Goal: Task Accomplishment & Management: Use online tool/utility

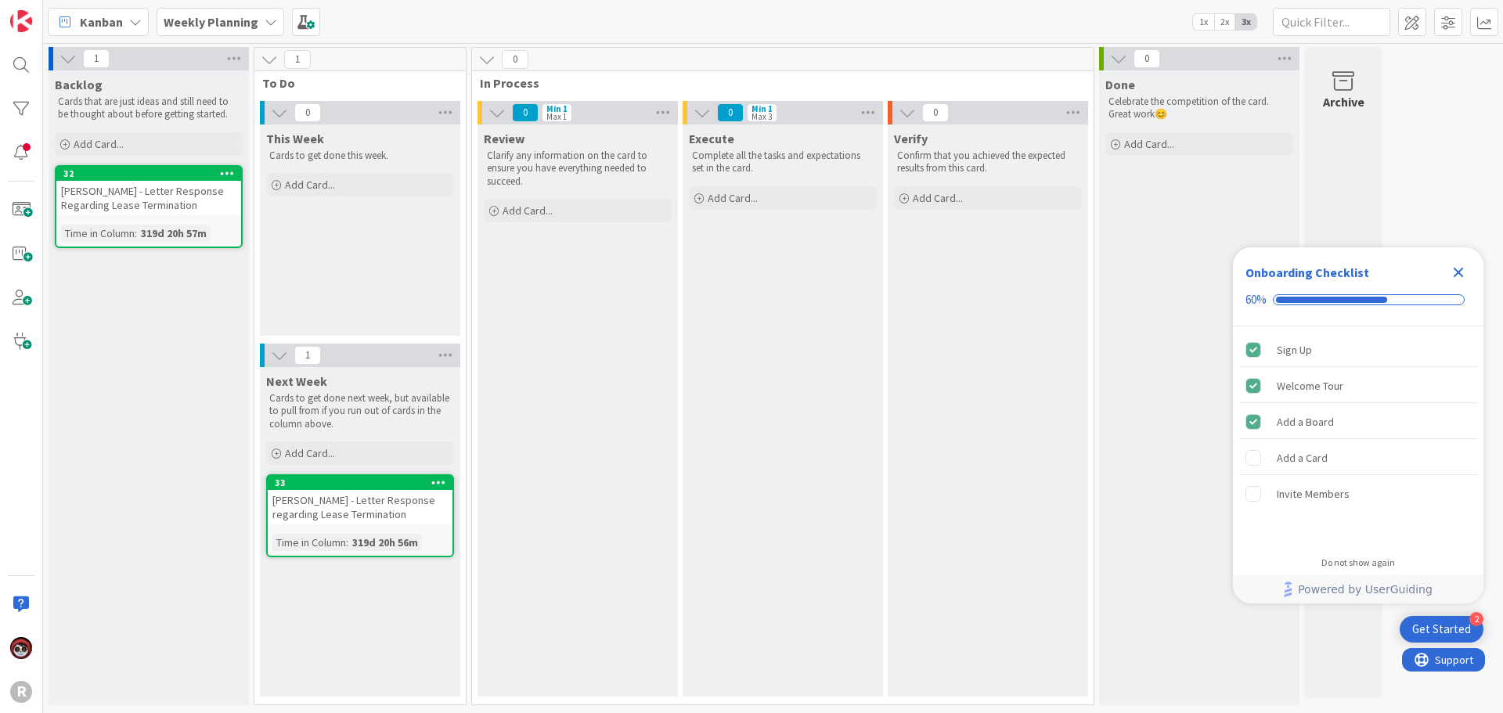
click at [110, 25] on span "Kanban" at bounding box center [101, 22] width 43 height 19
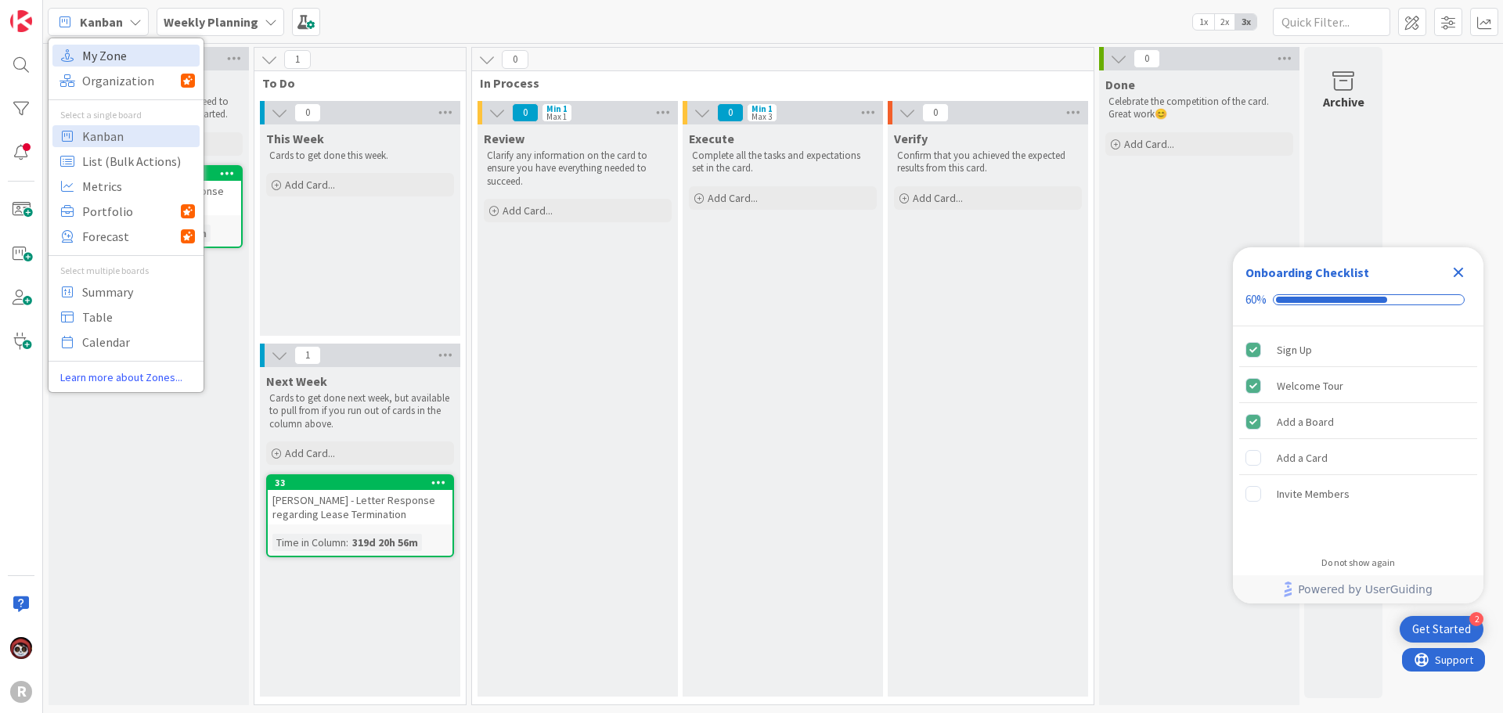
click at [125, 52] on span "My Zone" at bounding box center [138, 55] width 113 height 23
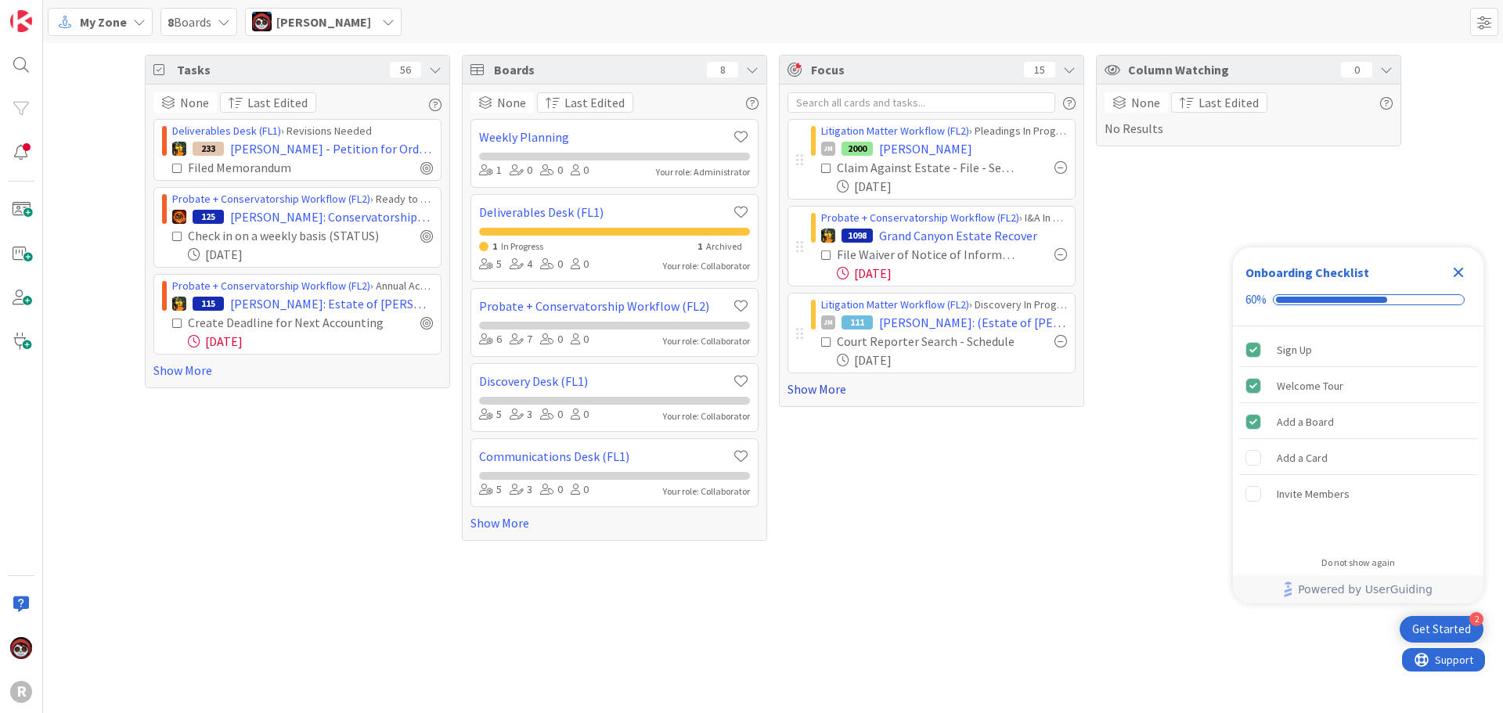
click at [817, 388] on link "Show More" at bounding box center [932, 389] width 288 height 19
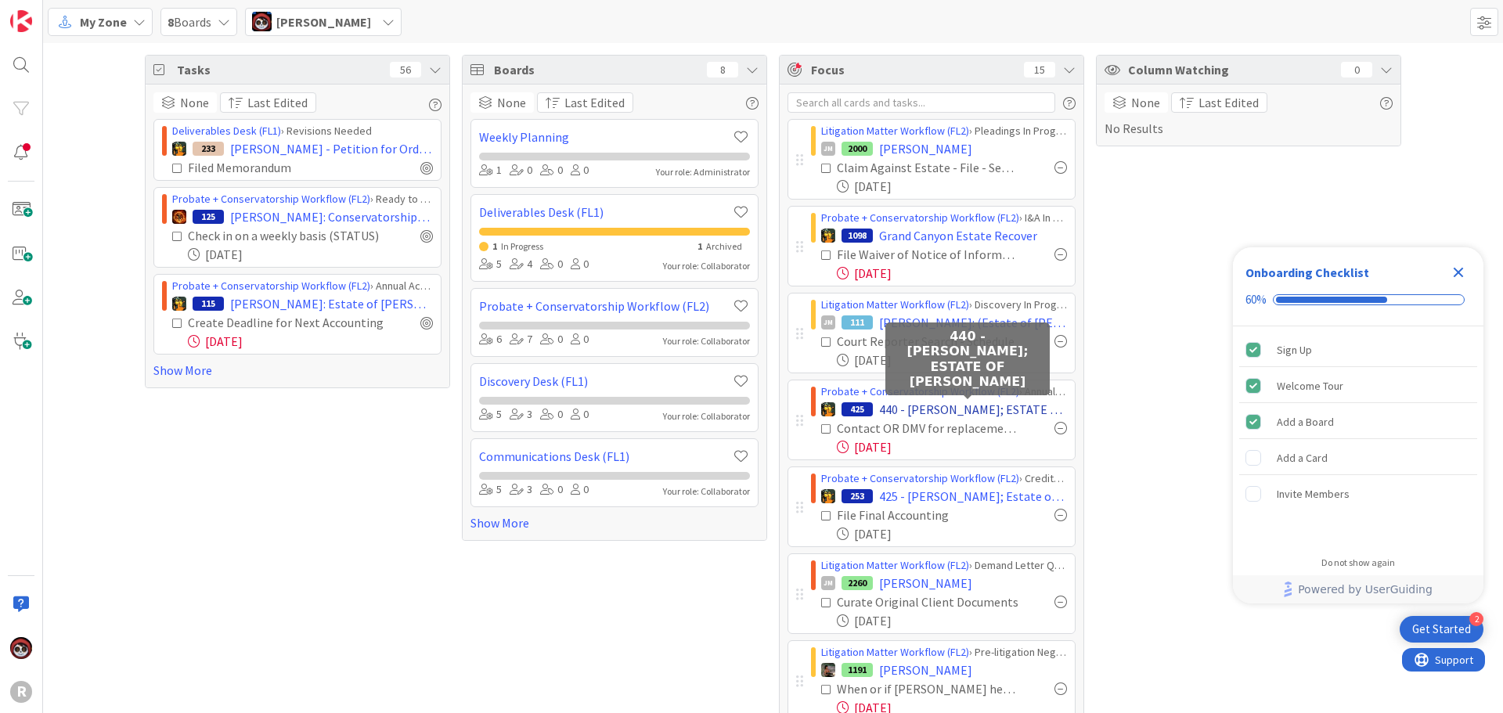
click at [946, 411] on span "440 - [PERSON_NAME]; ESTATE OF [PERSON_NAME]" at bounding box center [973, 409] width 188 height 19
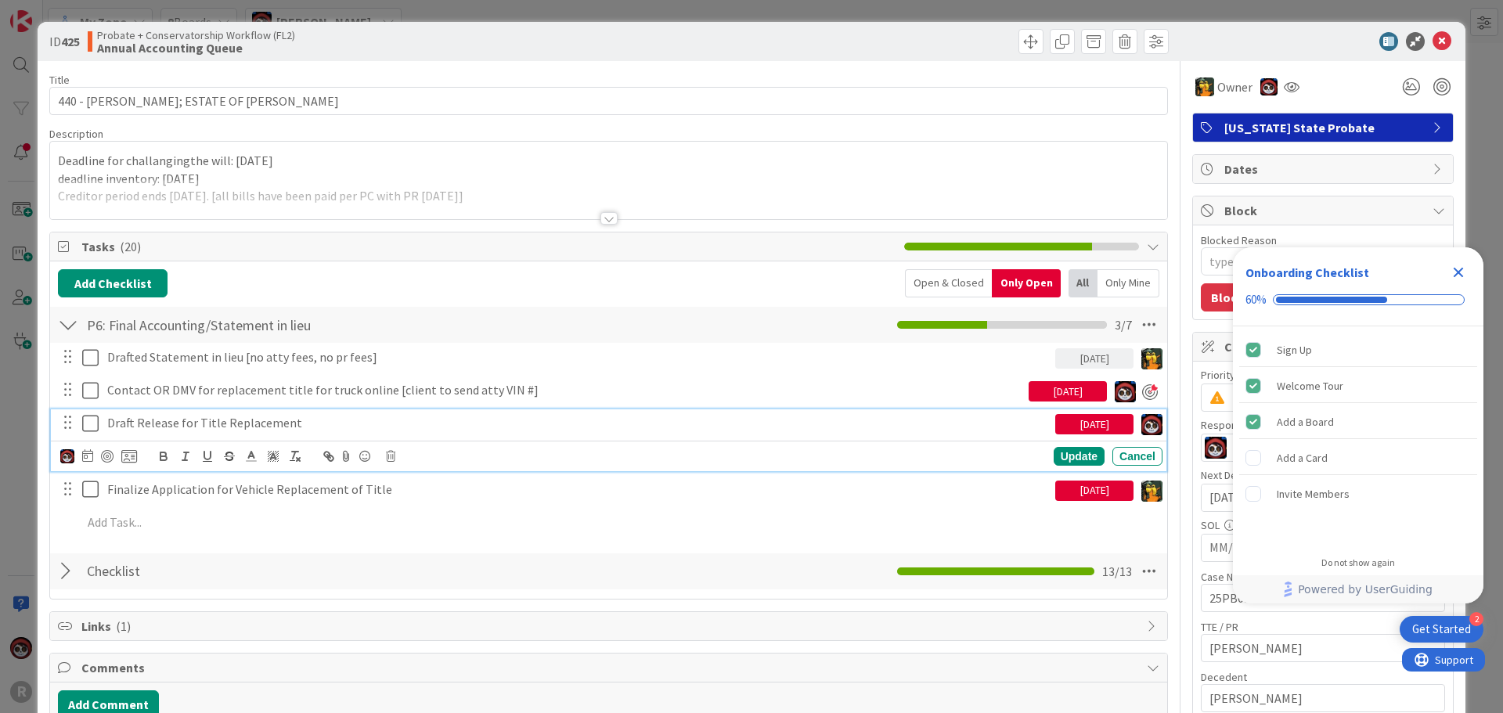
click at [222, 423] on p "Draft Release for Title Replacement" at bounding box center [578, 423] width 942 height 18
click at [106, 453] on div at bounding box center [107, 456] width 13 height 13
type textarea "x"
click at [1062, 453] on div "Update" at bounding box center [1079, 457] width 51 height 19
click at [290, 426] on p "Draft Release for Title Replacement" at bounding box center [564, 423] width 915 height 18
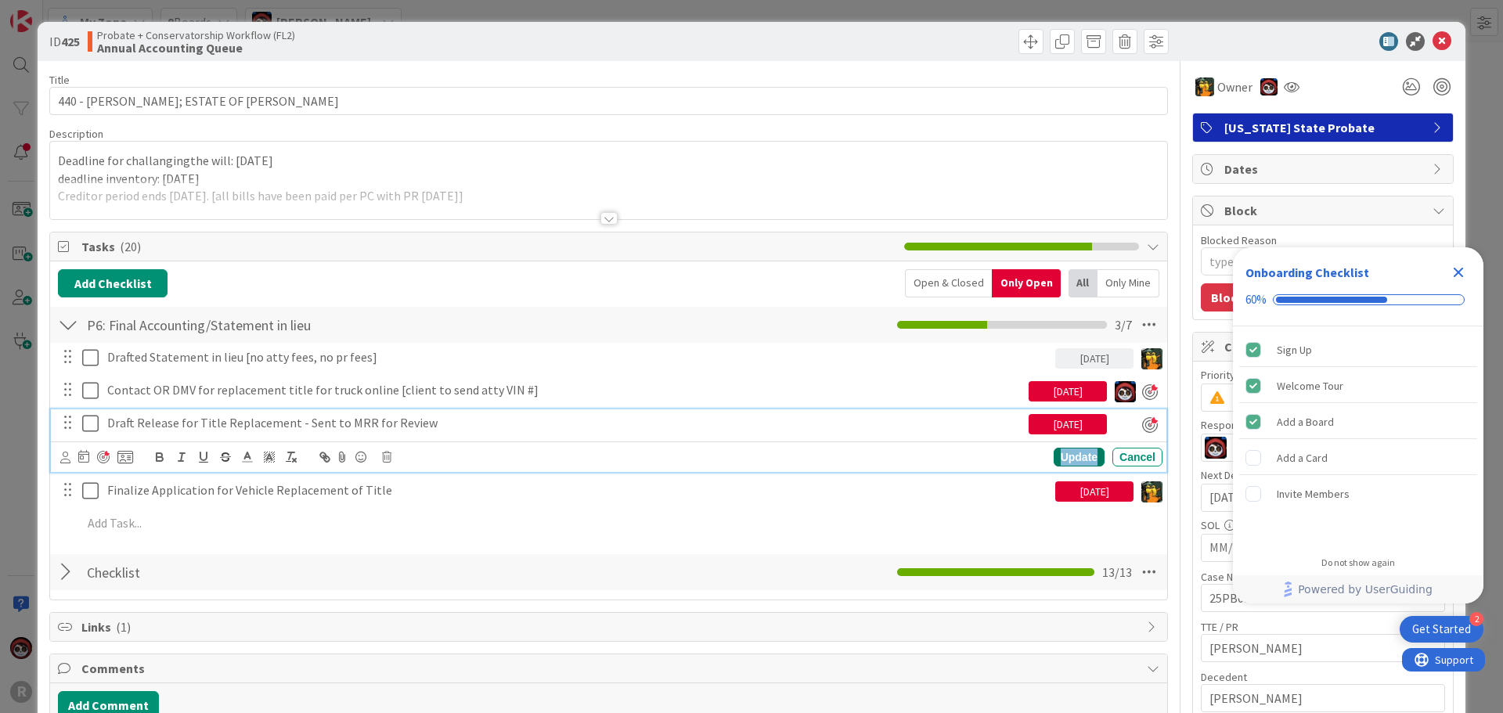
click at [1081, 458] on div "Update" at bounding box center [1079, 457] width 51 height 19
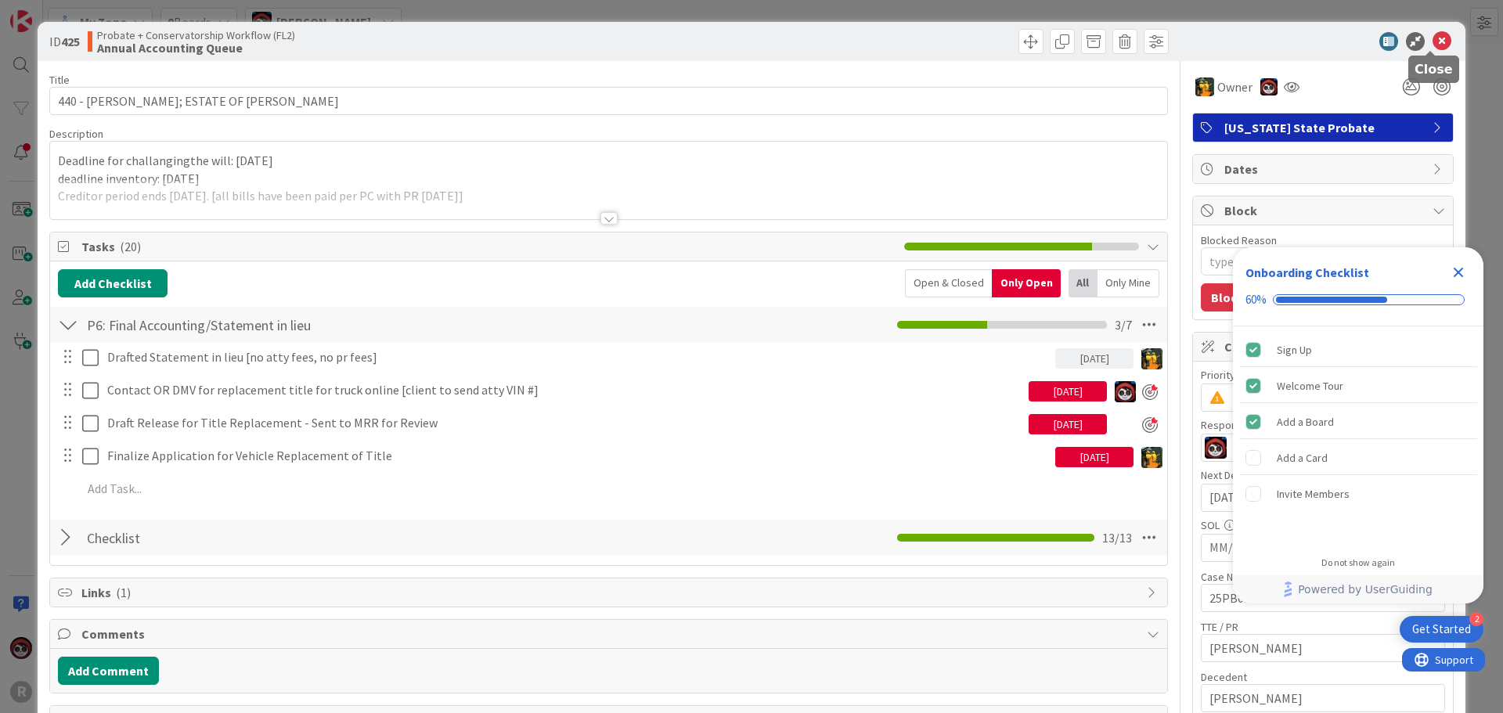
click at [1433, 41] on icon at bounding box center [1442, 41] width 19 height 19
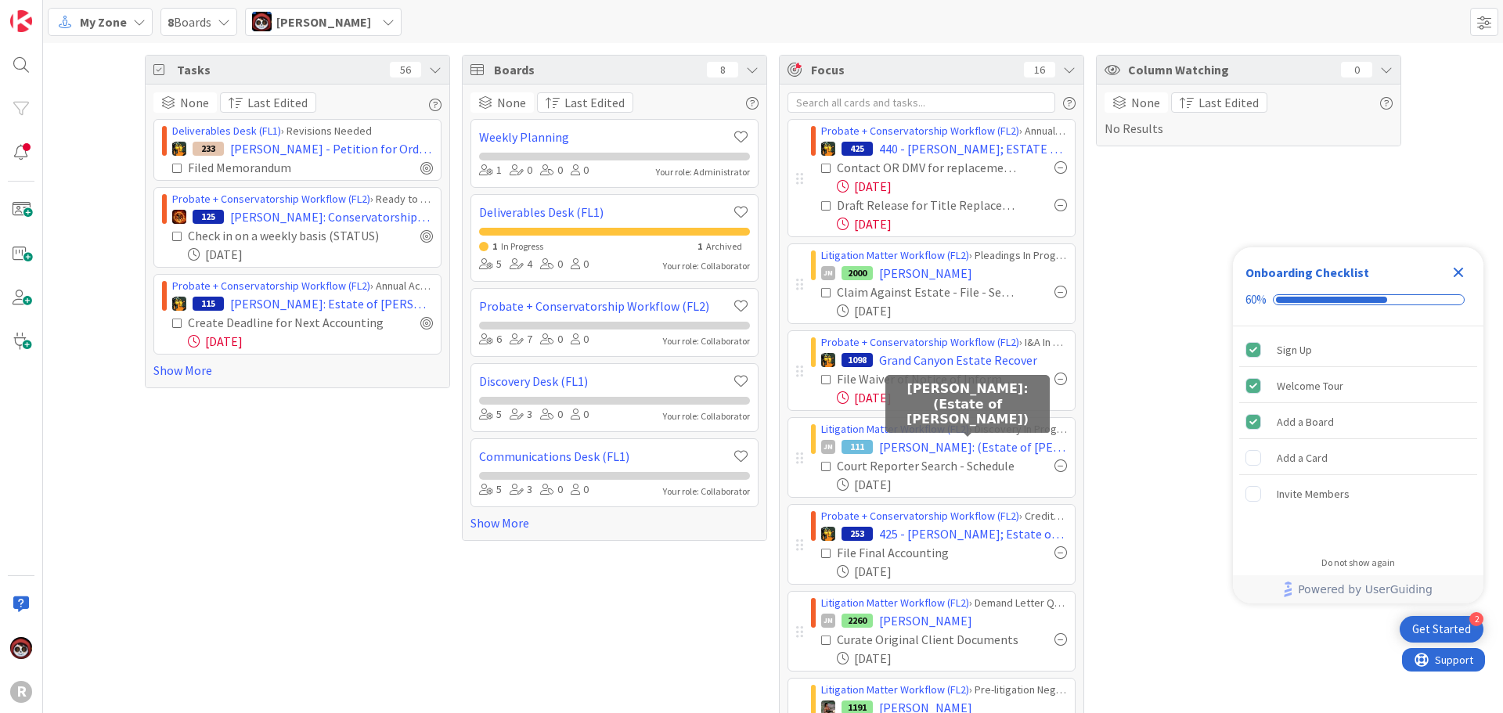
click at [970, 448] on span "[PERSON_NAME]: (Estate of [PERSON_NAME])" at bounding box center [973, 447] width 188 height 19
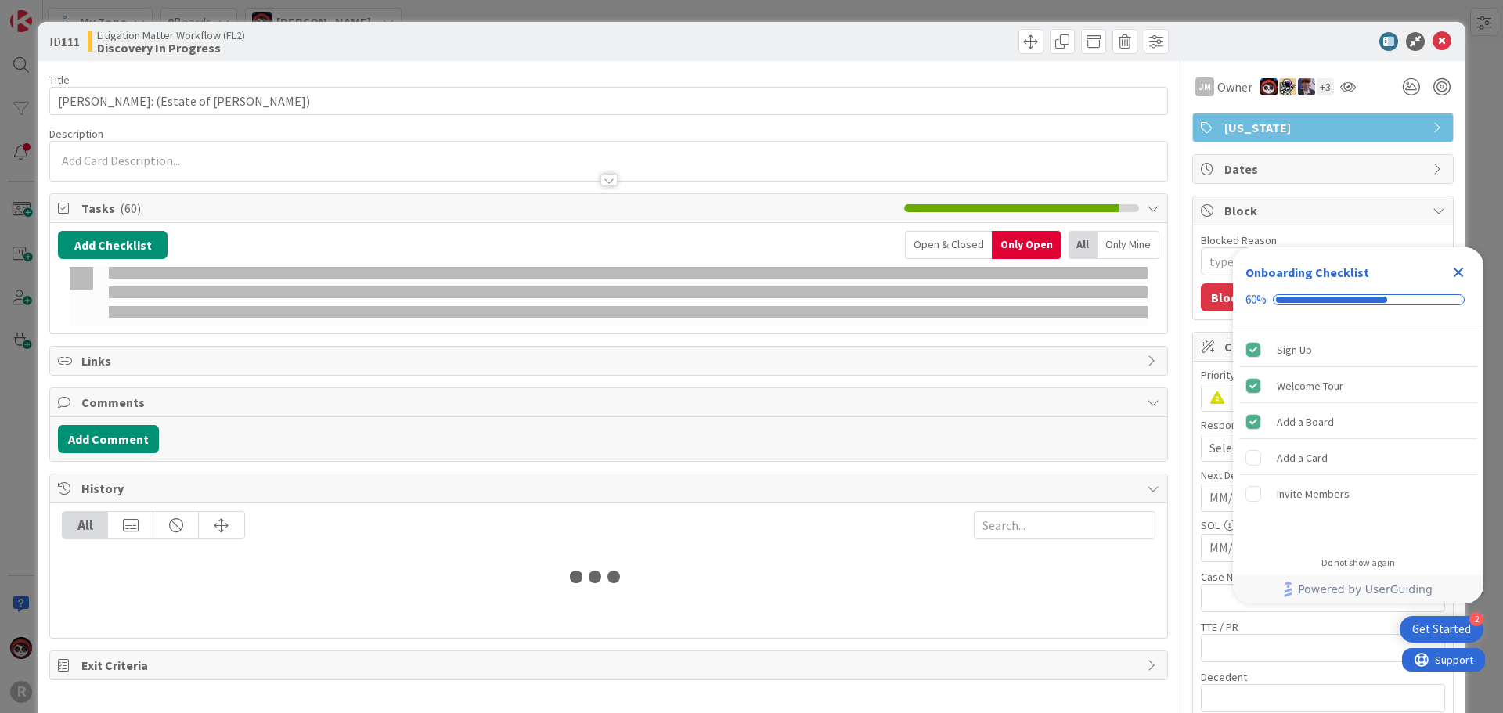
type textarea "x"
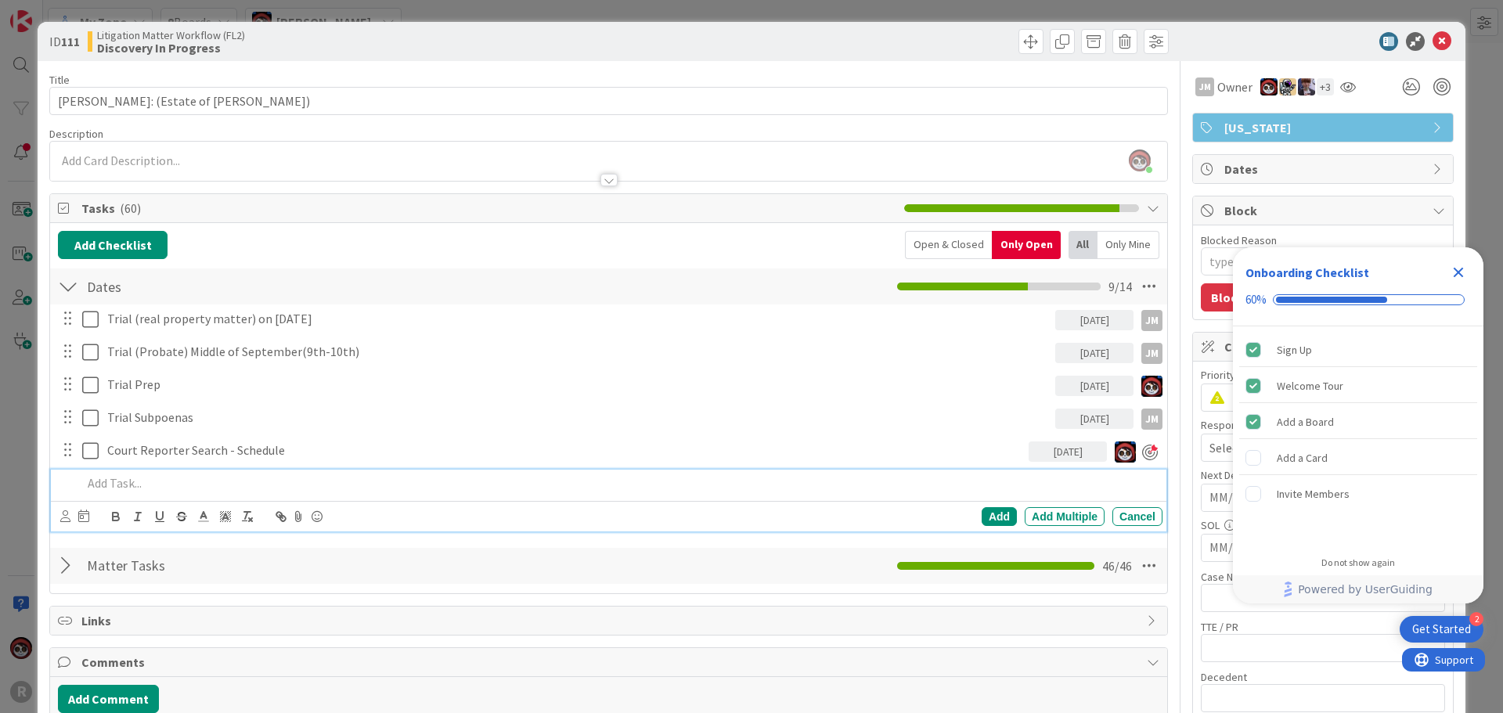
click at [160, 487] on p at bounding box center [619, 483] width 1074 height 18
click at [67, 521] on icon at bounding box center [65, 516] width 10 height 12
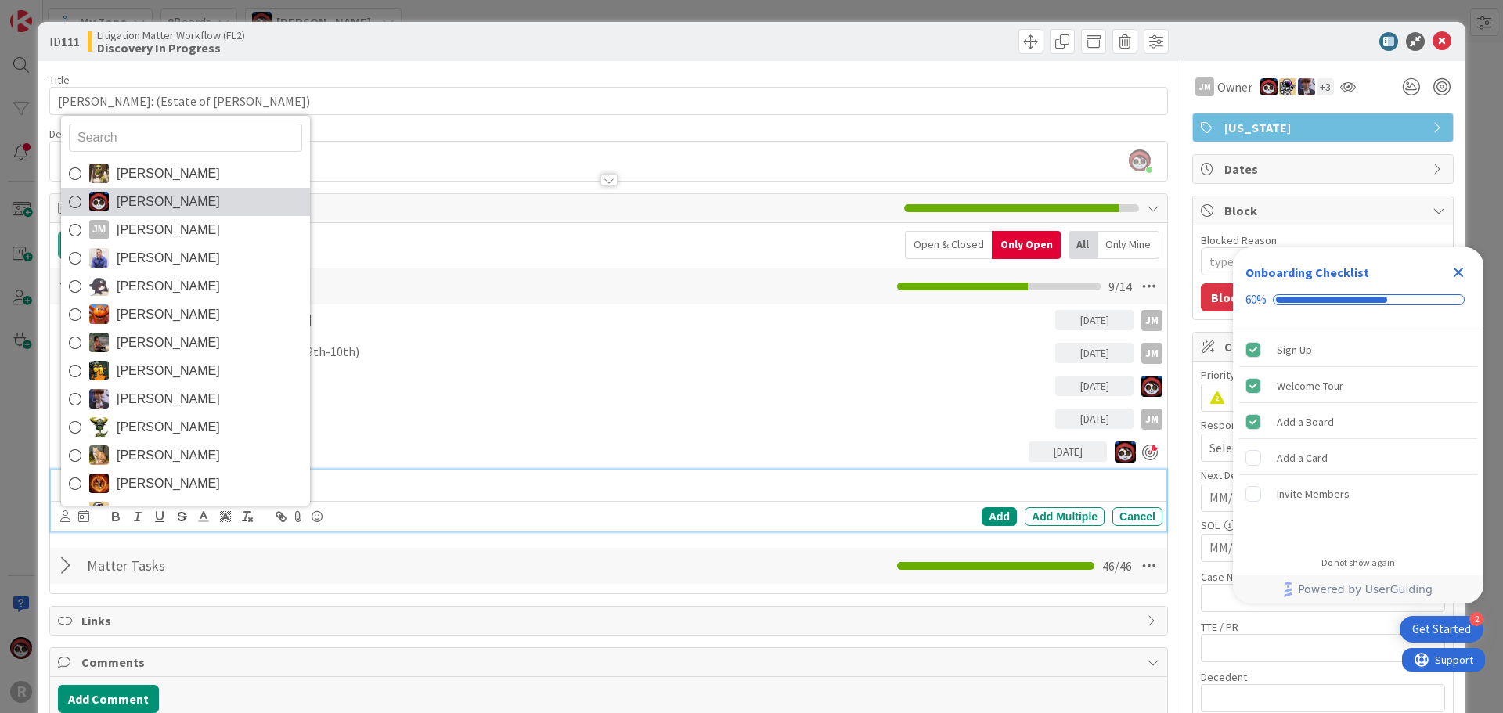
click at [132, 206] on span "[PERSON_NAME]" at bounding box center [168, 201] width 103 height 23
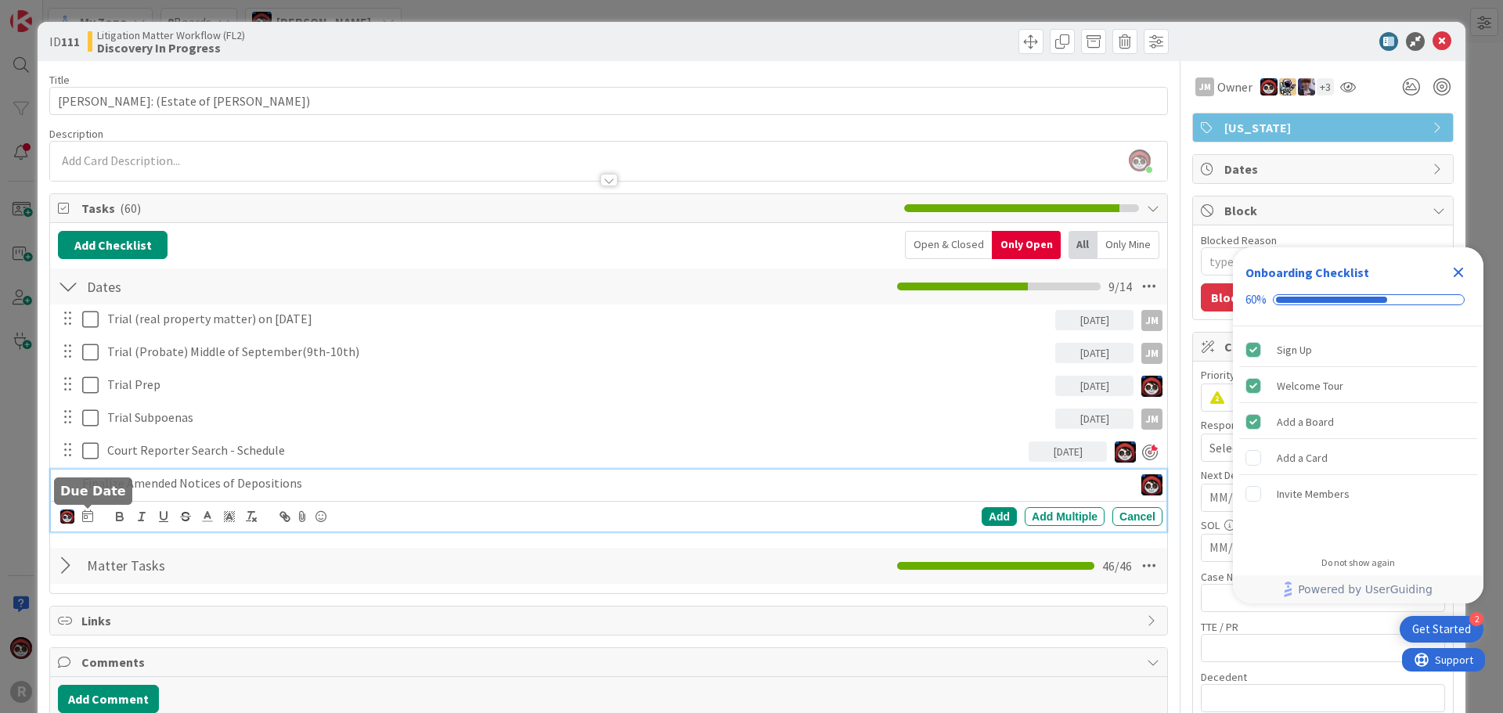
click at [87, 520] on icon at bounding box center [87, 516] width 11 height 13
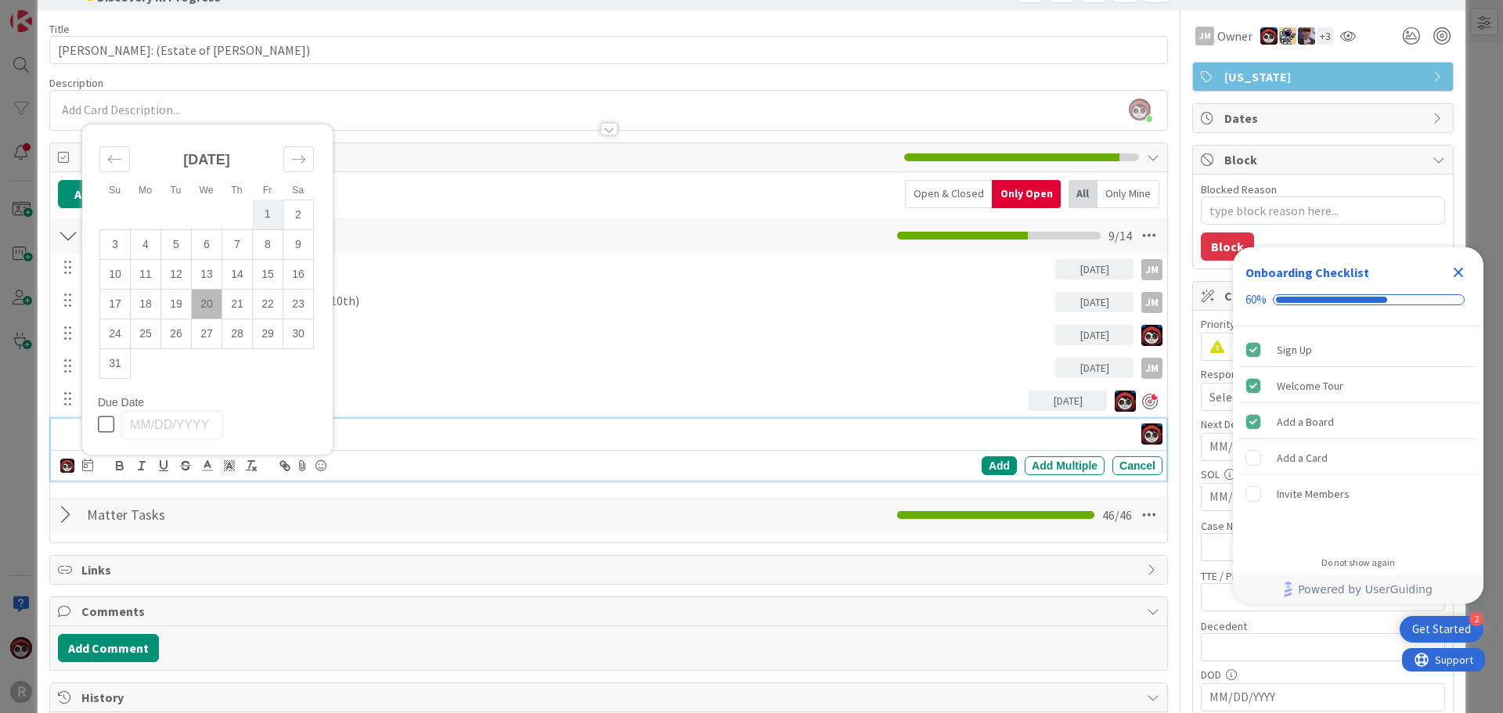
scroll to position [78, 0]
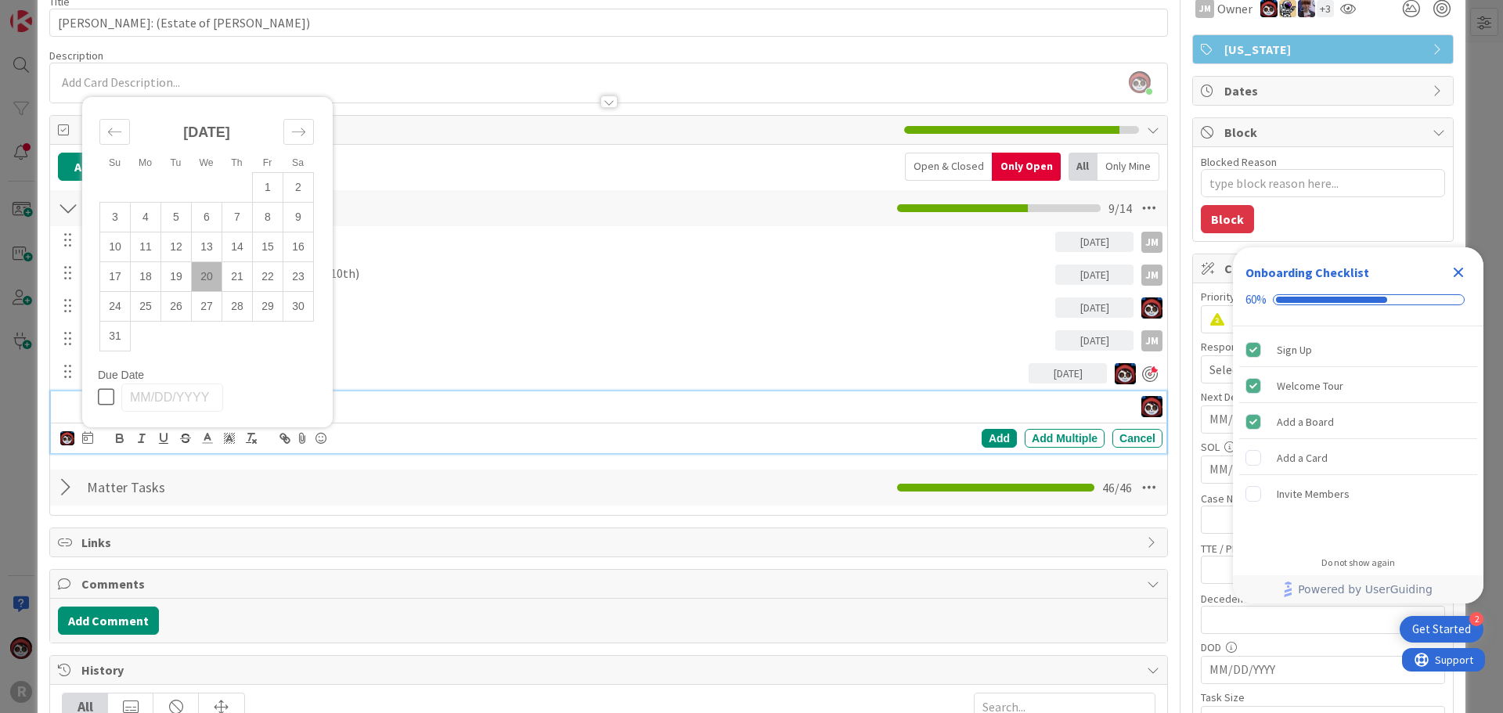
click at [207, 279] on td "20" at bounding box center [207, 276] width 31 height 30
click at [165, 275] on td "19" at bounding box center [176, 276] width 31 height 30
click at [984, 442] on div "Add" at bounding box center [999, 438] width 35 height 19
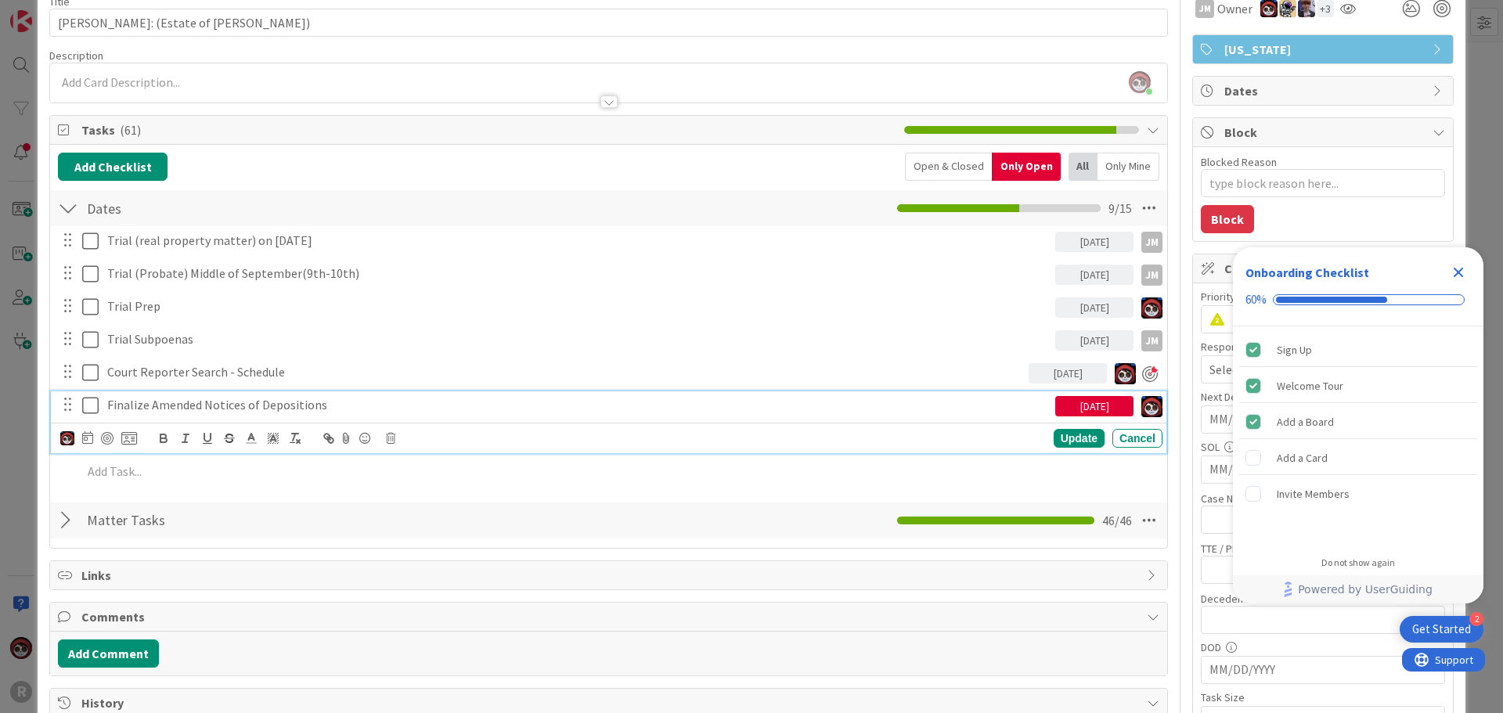
click at [329, 403] on p "Finalize Amended Notices of Depositions" at bounding box center [578, 405] width 942 height 18
click at [104, 439] on div at bounding box center [107, 438] width 13 height 13
type textarea "x"
click at [359, 411] on p "Finalize Amended Notices of Depositions" at bounding box center [564, 405] width 915 height 18
click at [1074, 439] on div "Update" at bounding box center [1079, 439] width 51 height 19
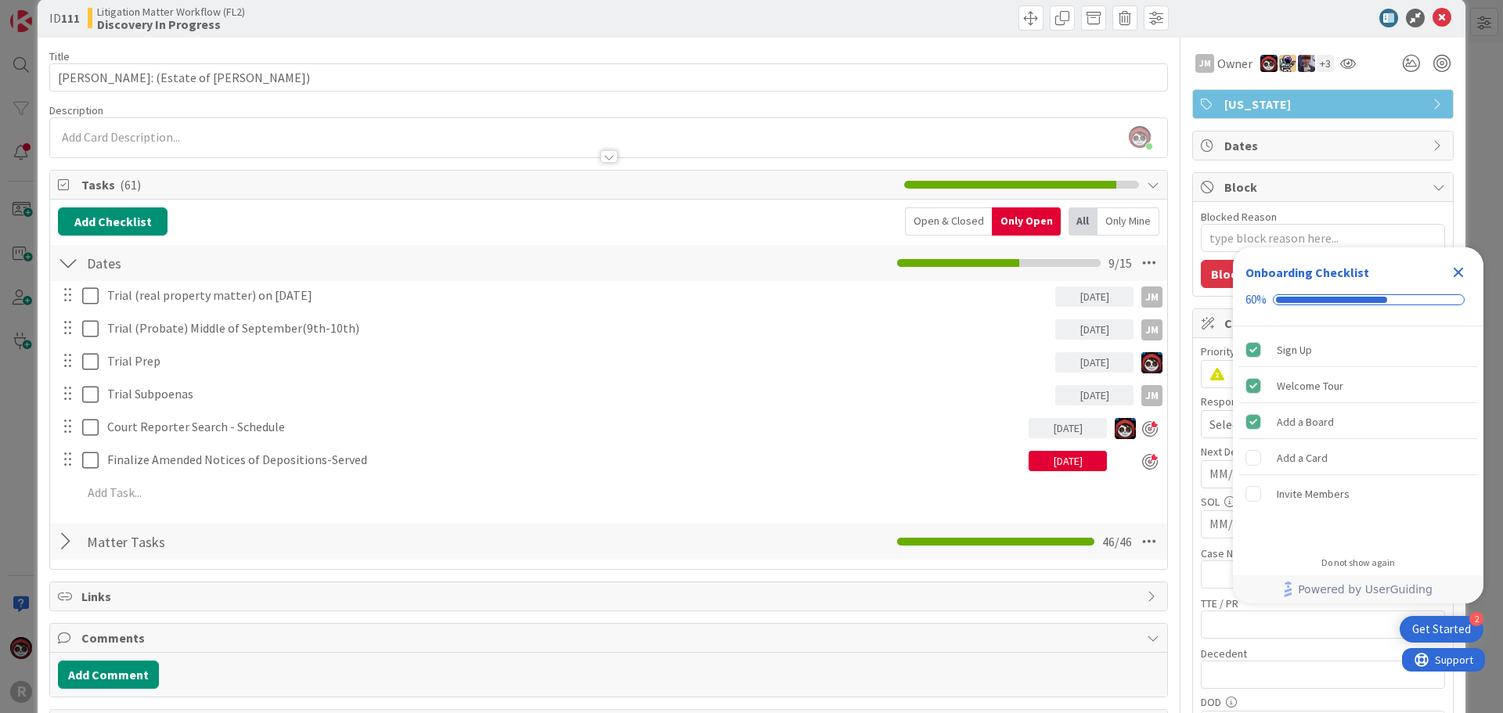
scroll to position [0, 0]
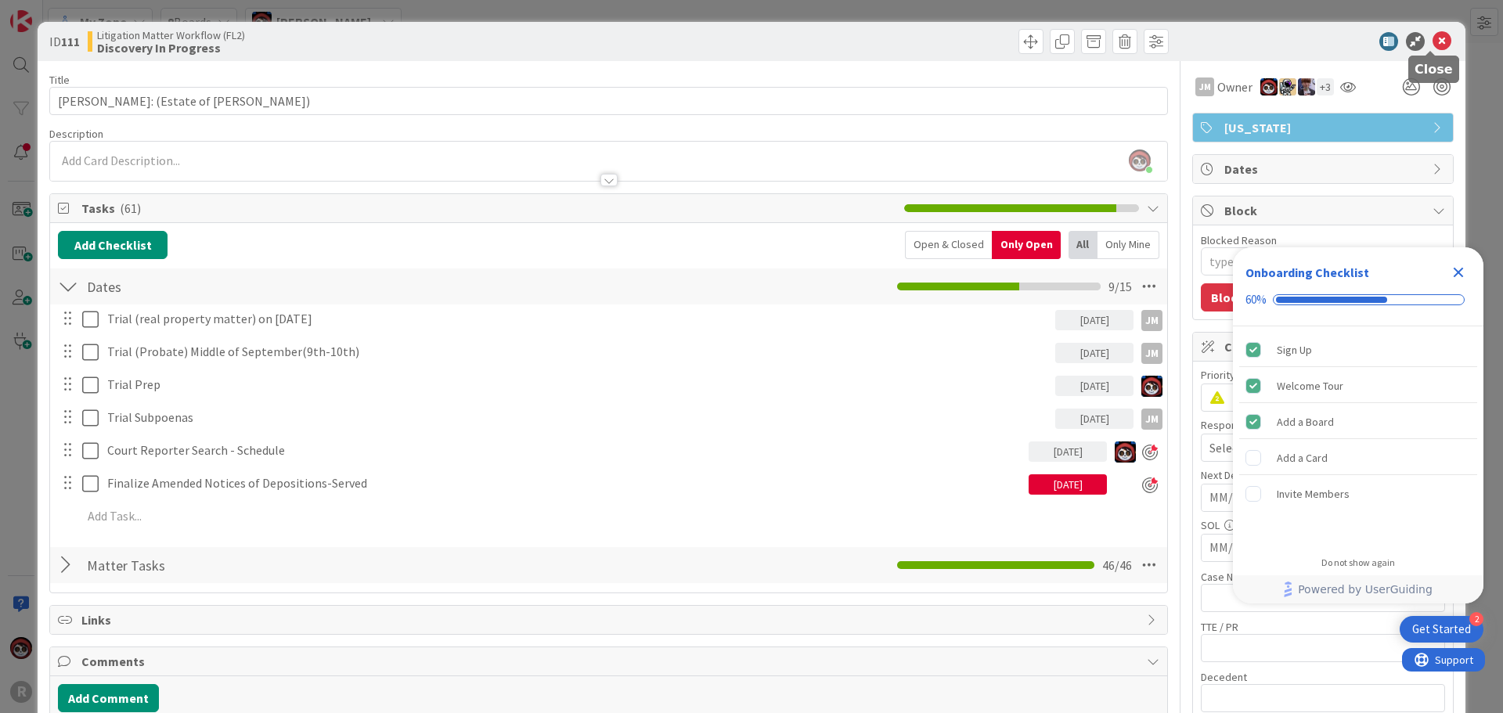
click at [1433, 40] on icon at bounding box center [1442, 41] width 19 height 19
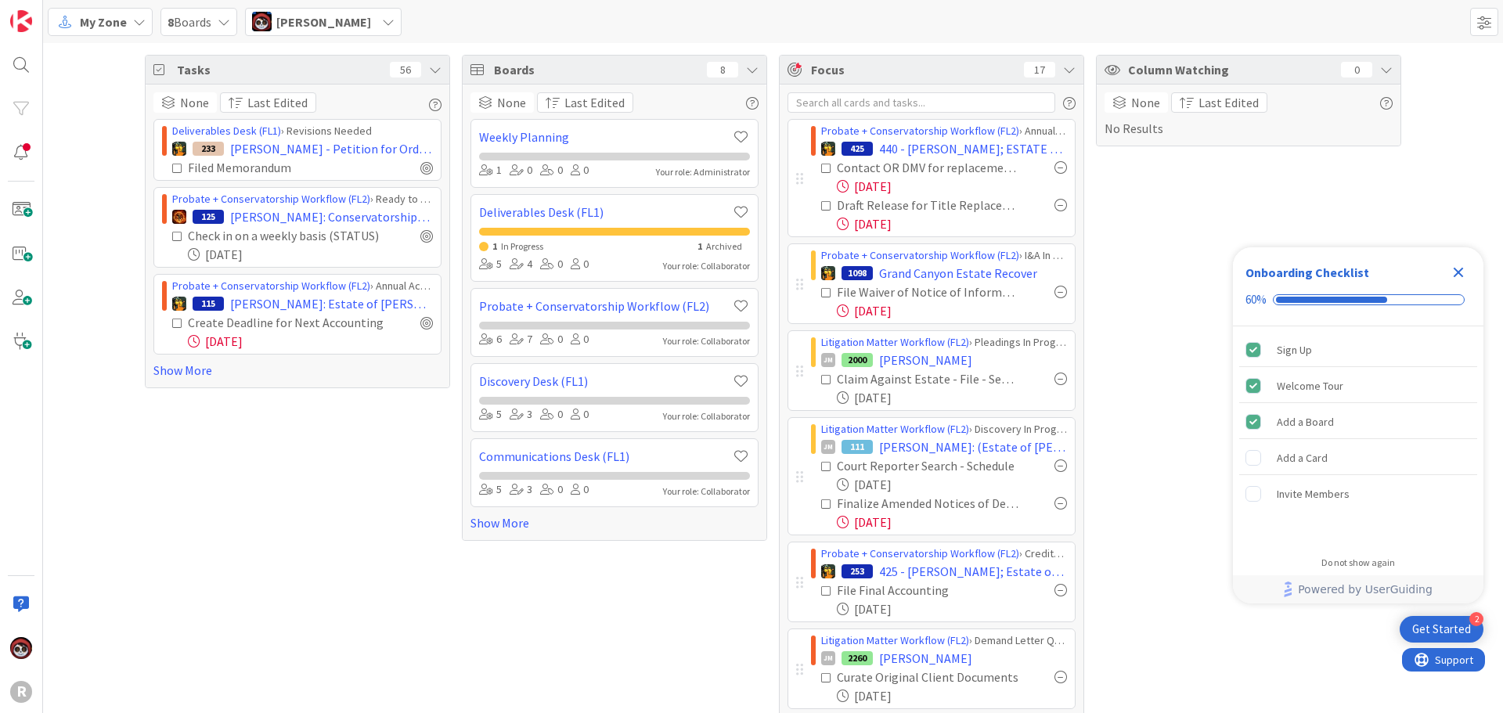
click at [194, 478] on div "Tasks 56 None Last Edited Deliverables Desk (FL1) › Revisions Needed 233 [PERSO…" at bounding box center [297, 682] width 305 height 1254
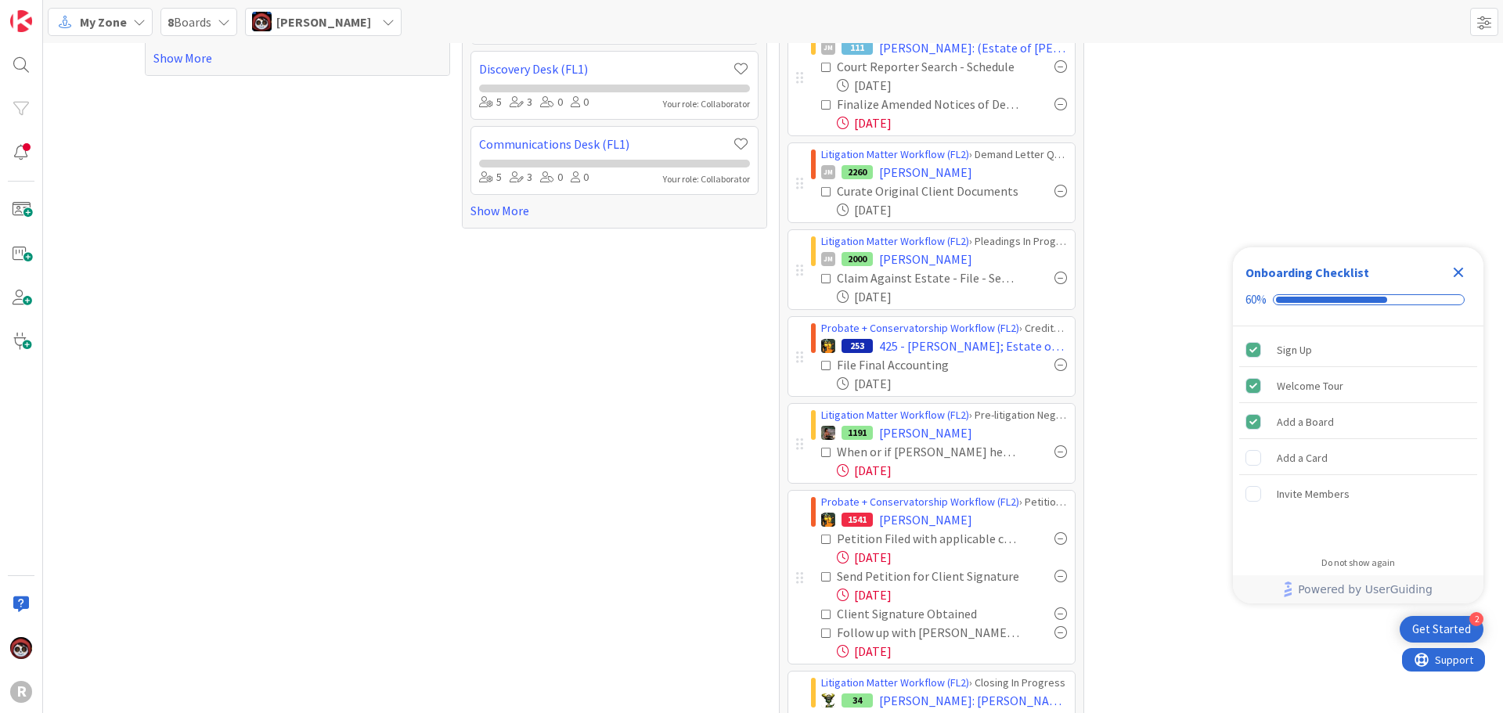
scroll to position [313, 0]
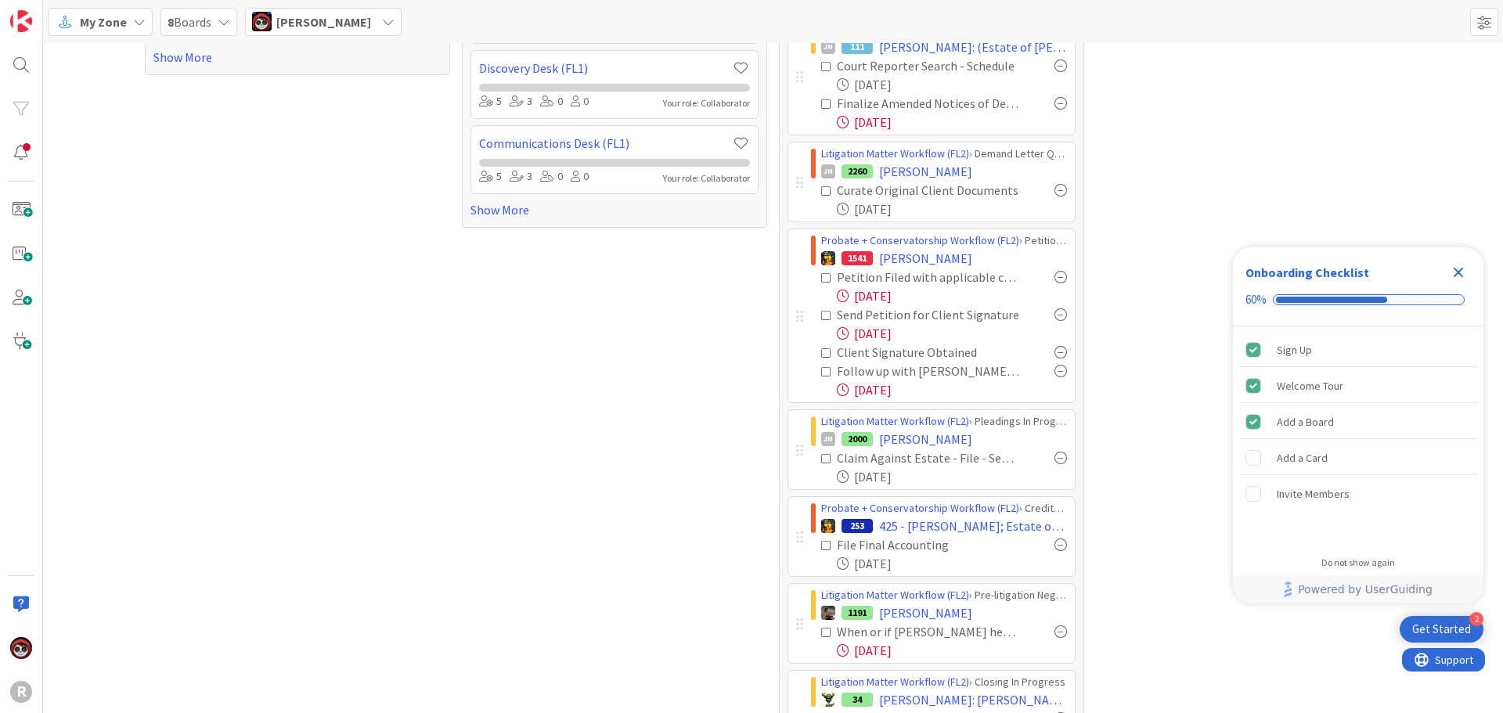
click at [803, 316] on div "Probate + Conservatorship Workflow (FL2) › Petition Queue 1541 [PERSON_NAME] Fi…" at bounding box center [939, 315] width 272 height 173
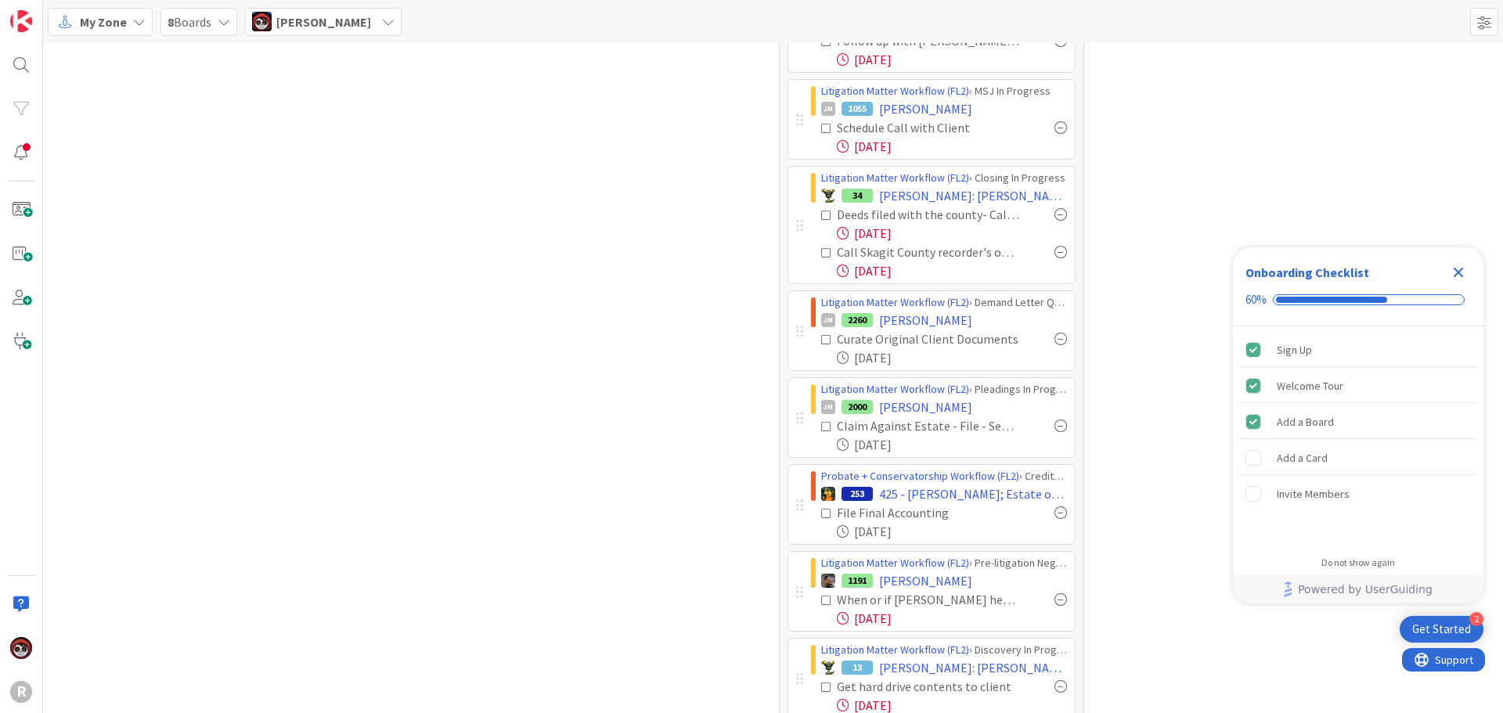
scroll to position [451, 0]
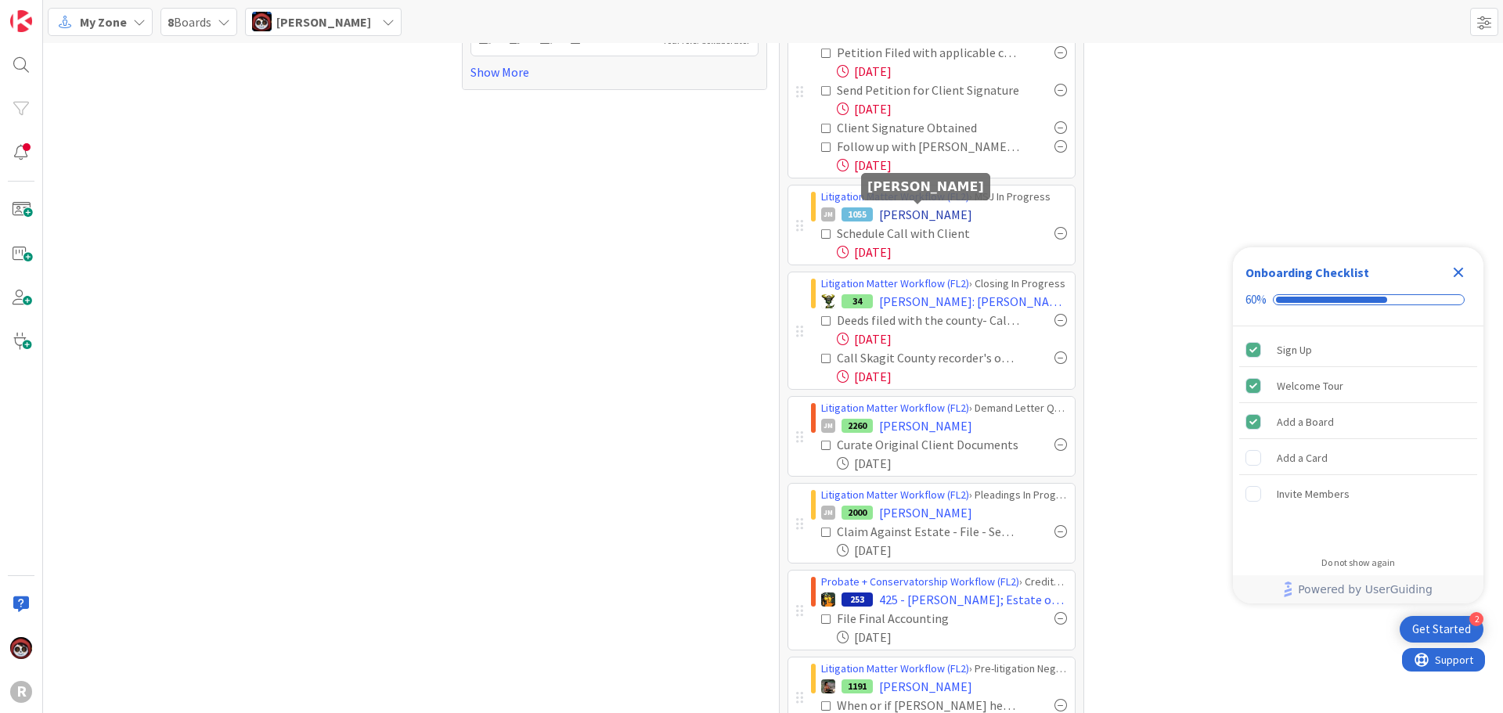
click at [889, 209] on span "[PERSON_NAME]" at bounding box center [925, 214] width 93 height 19
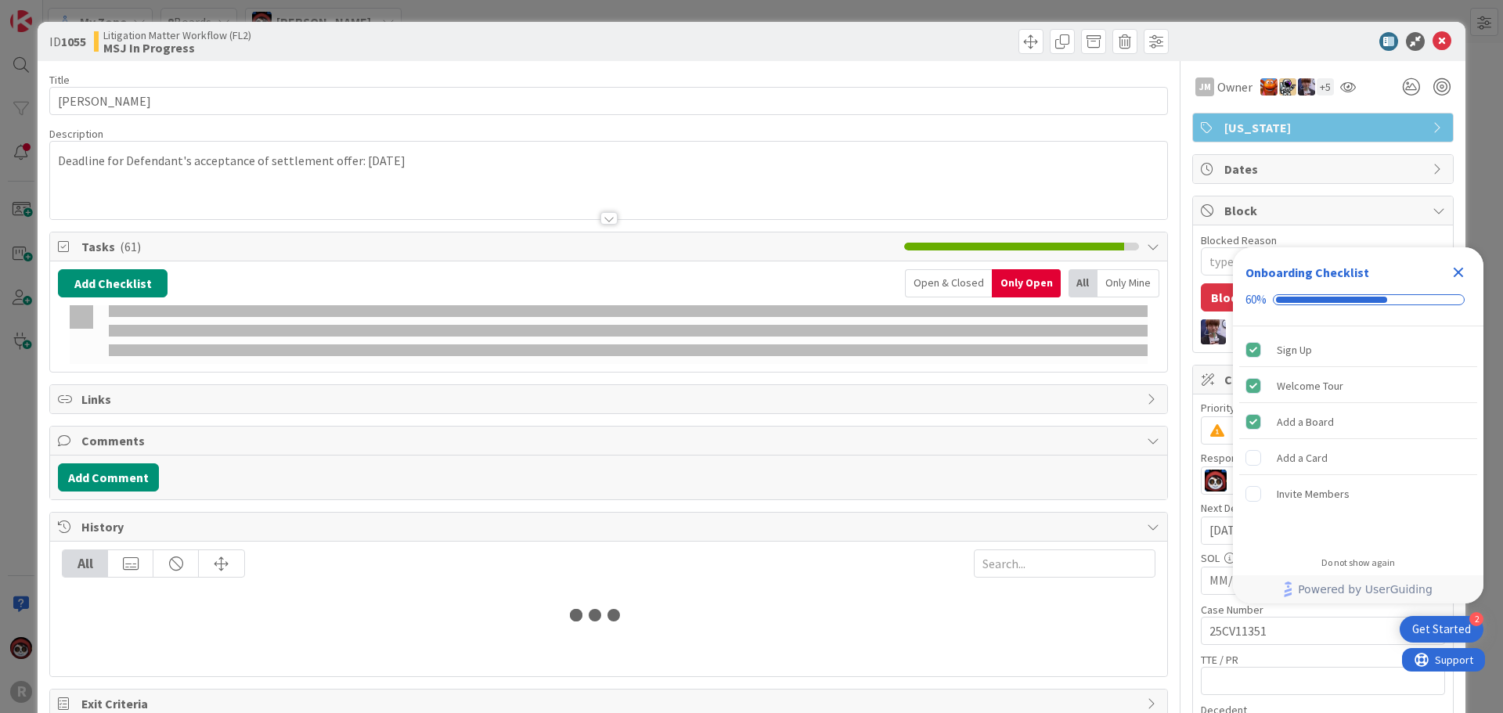
type textarea "x"
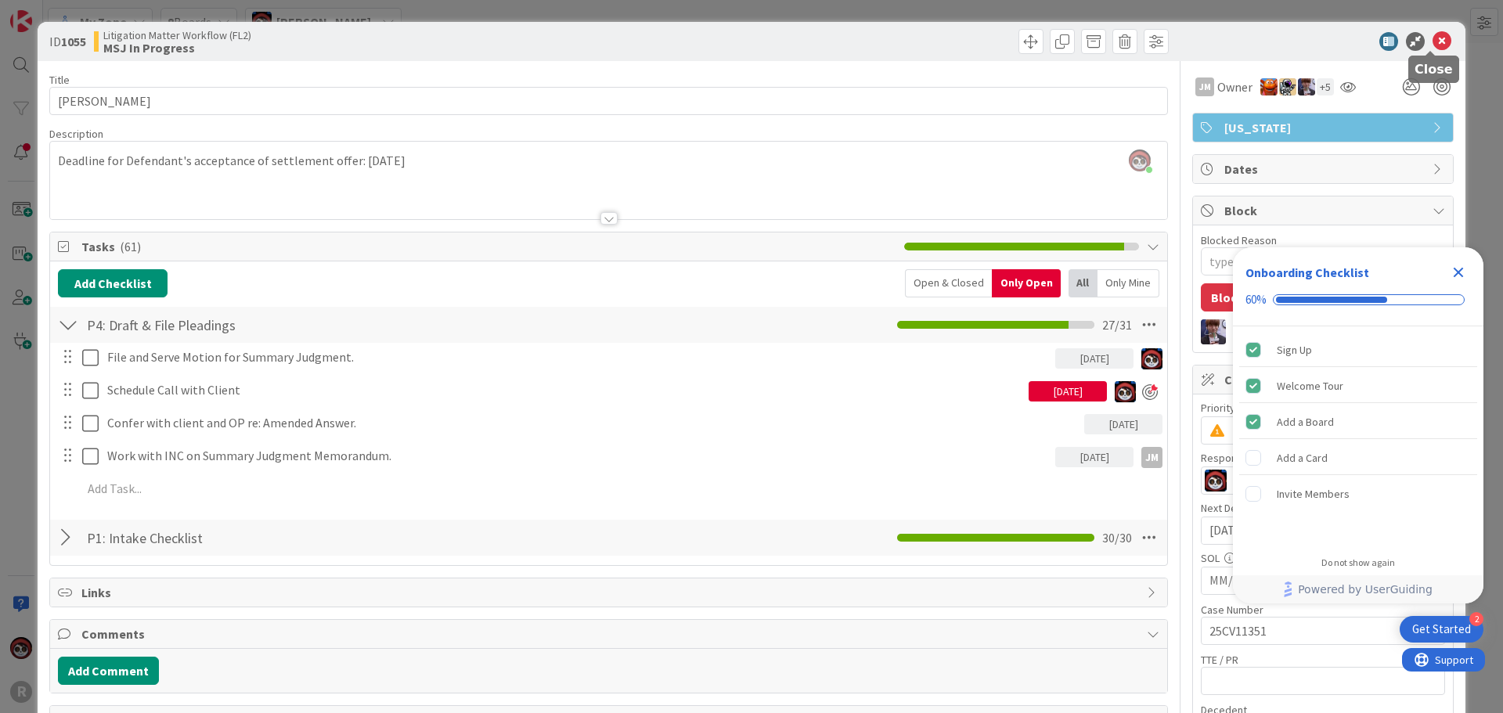
click at [1436, 37] on icon at bounding box center [1442, 41] width 19 height 19
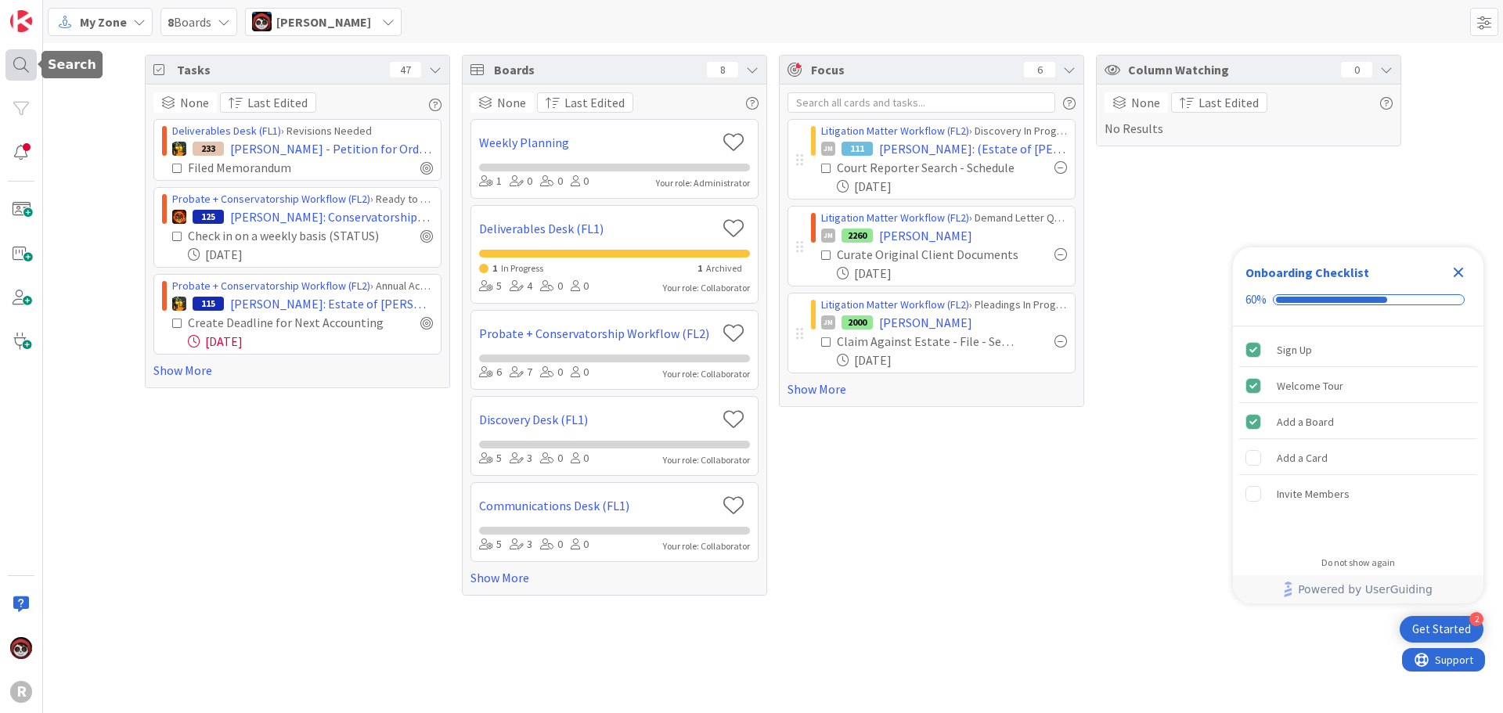
click at [22, 67] on div at bounding box center [20, 64] width 31 height 31
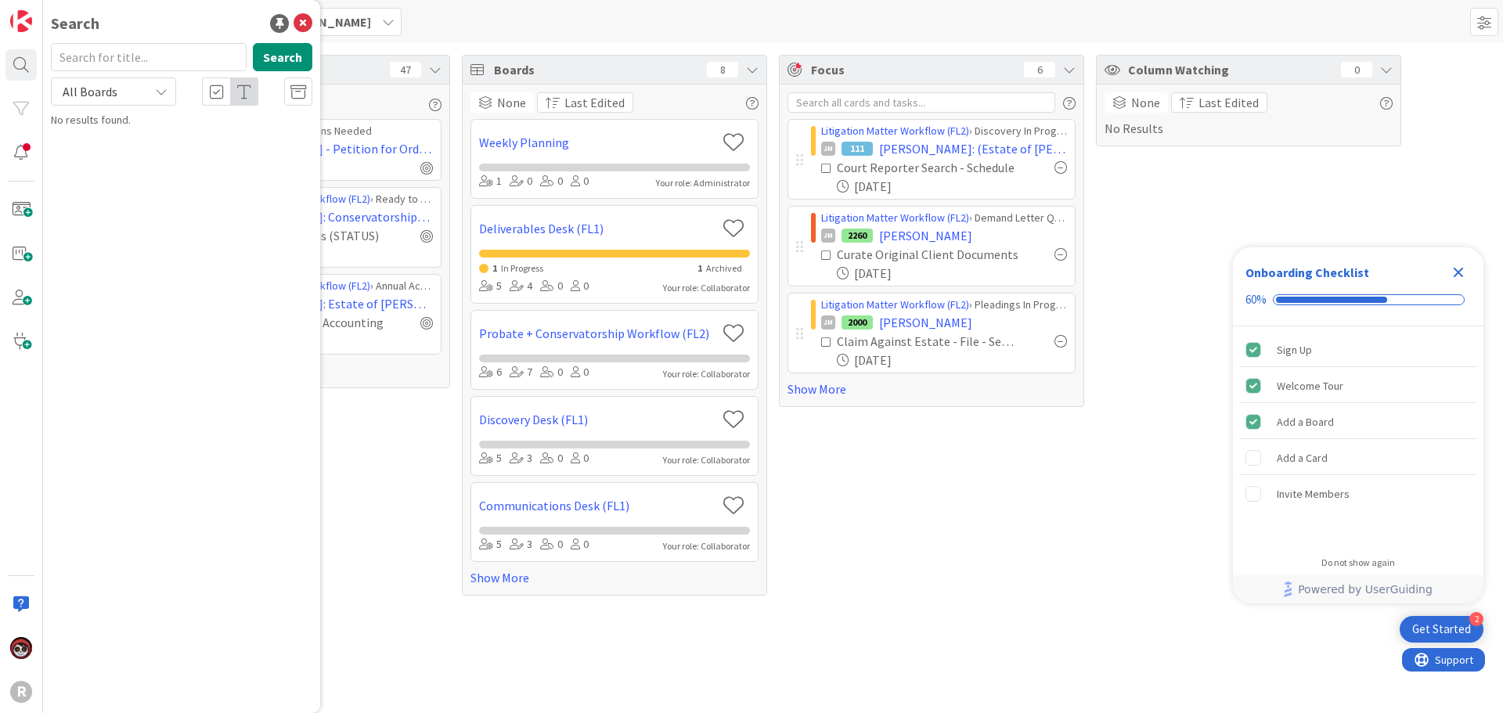
click at [119, 65] on input "text" at bounding box center [149, 57] width 196 height 28
type input "[GEOGRAPHIC_DATA]"
click at [134, 136] on div "Probate + Conservatorship Workflow (FL2) › I&A In Progress" at bounding box center [193, 130] width 240 height 28
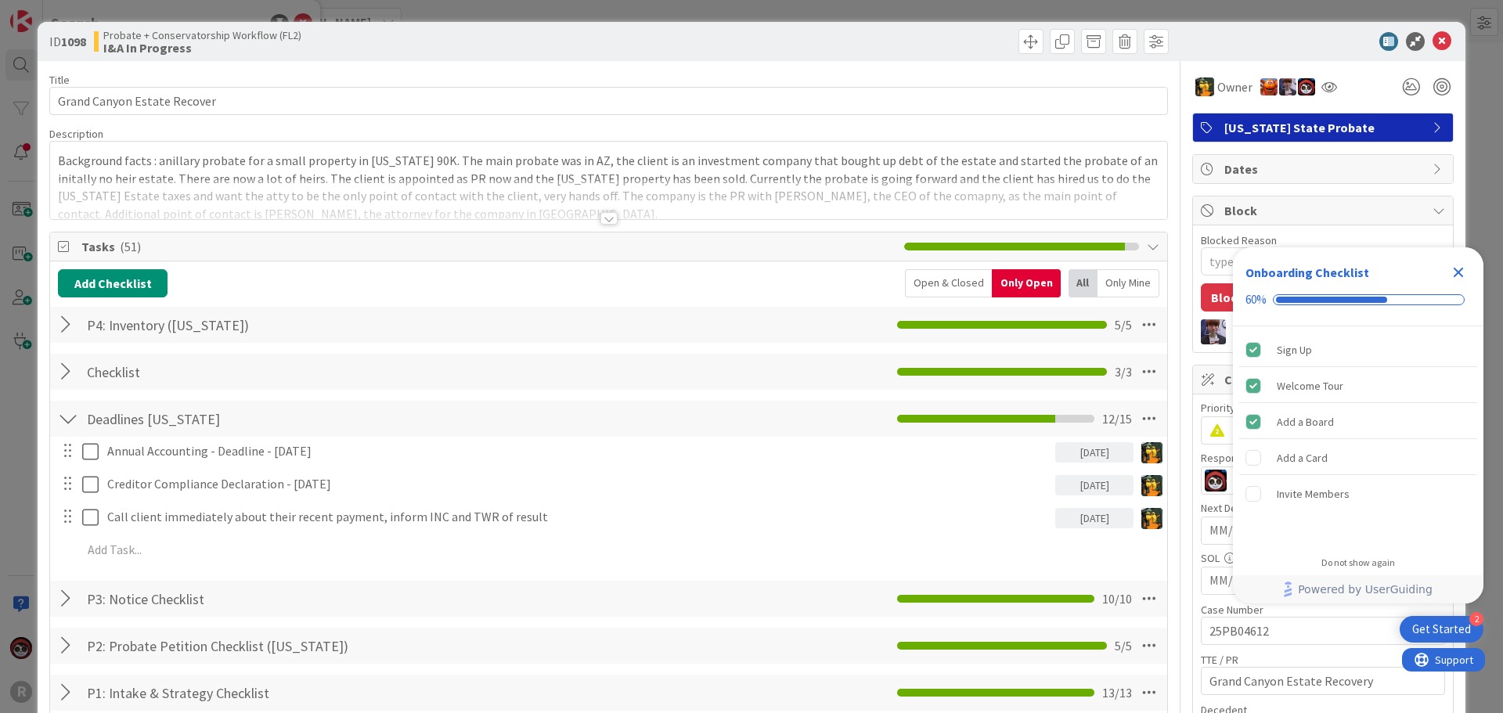
click at [68, 372] on div at bounding box center [68, 372] width 20 height 28
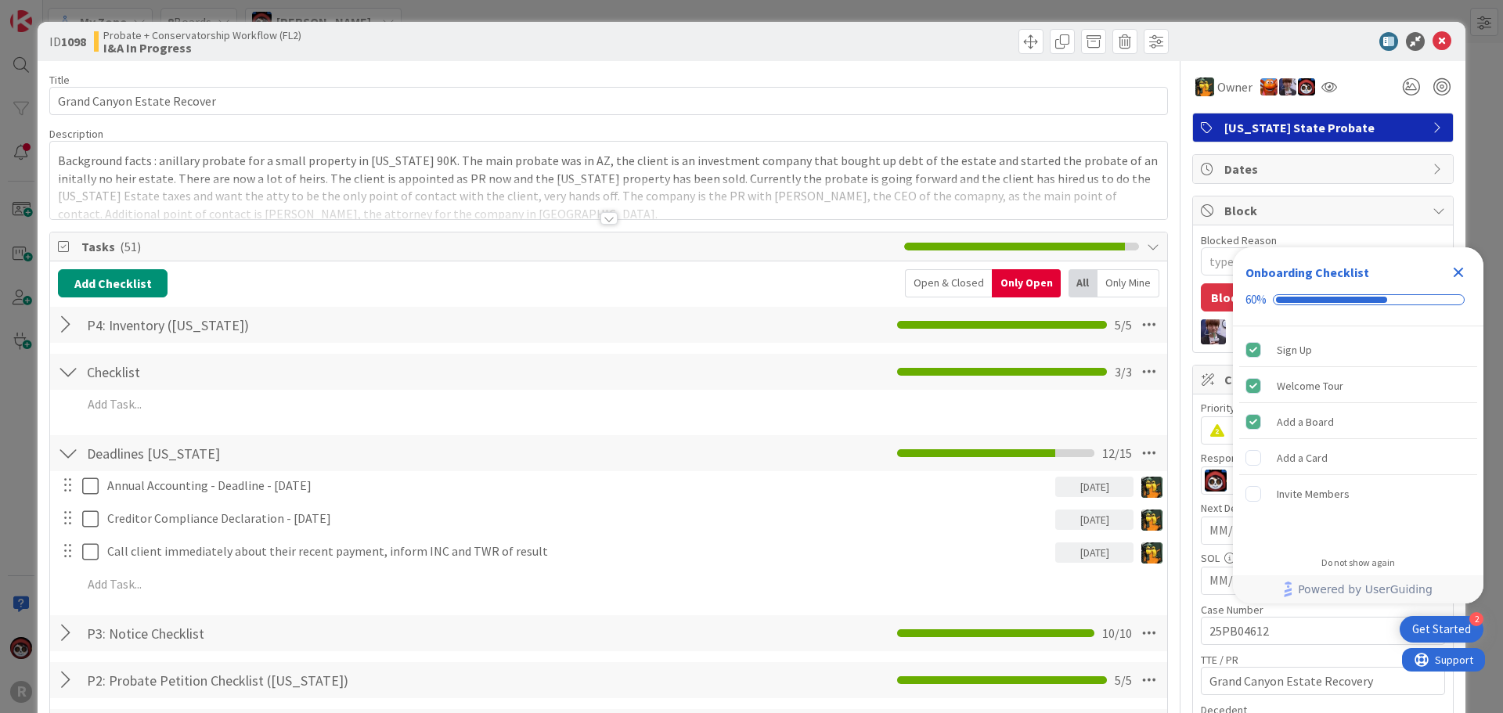
click at [954, 289] on div "Open & Closed" at bounding box center [948, 283] width 87 height 28
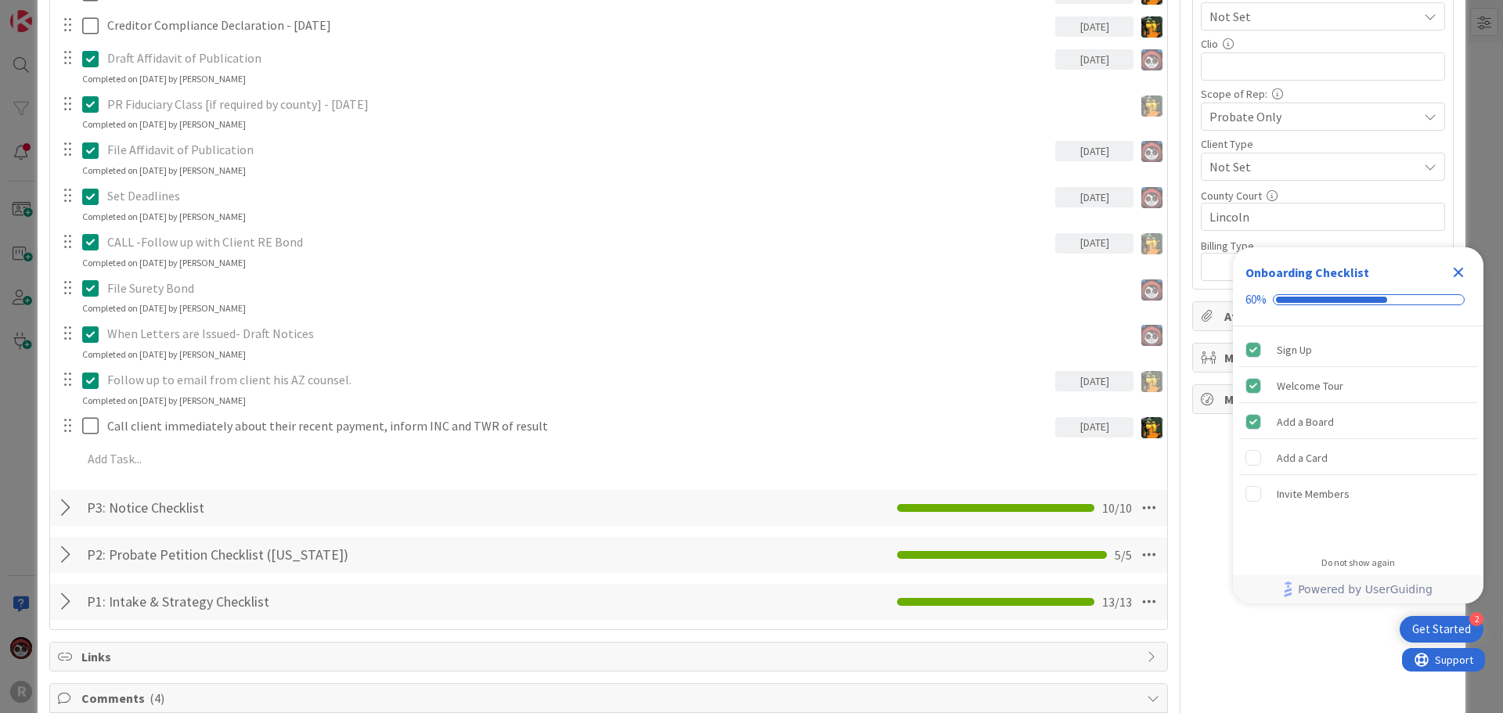
scroll to position [861, 0]
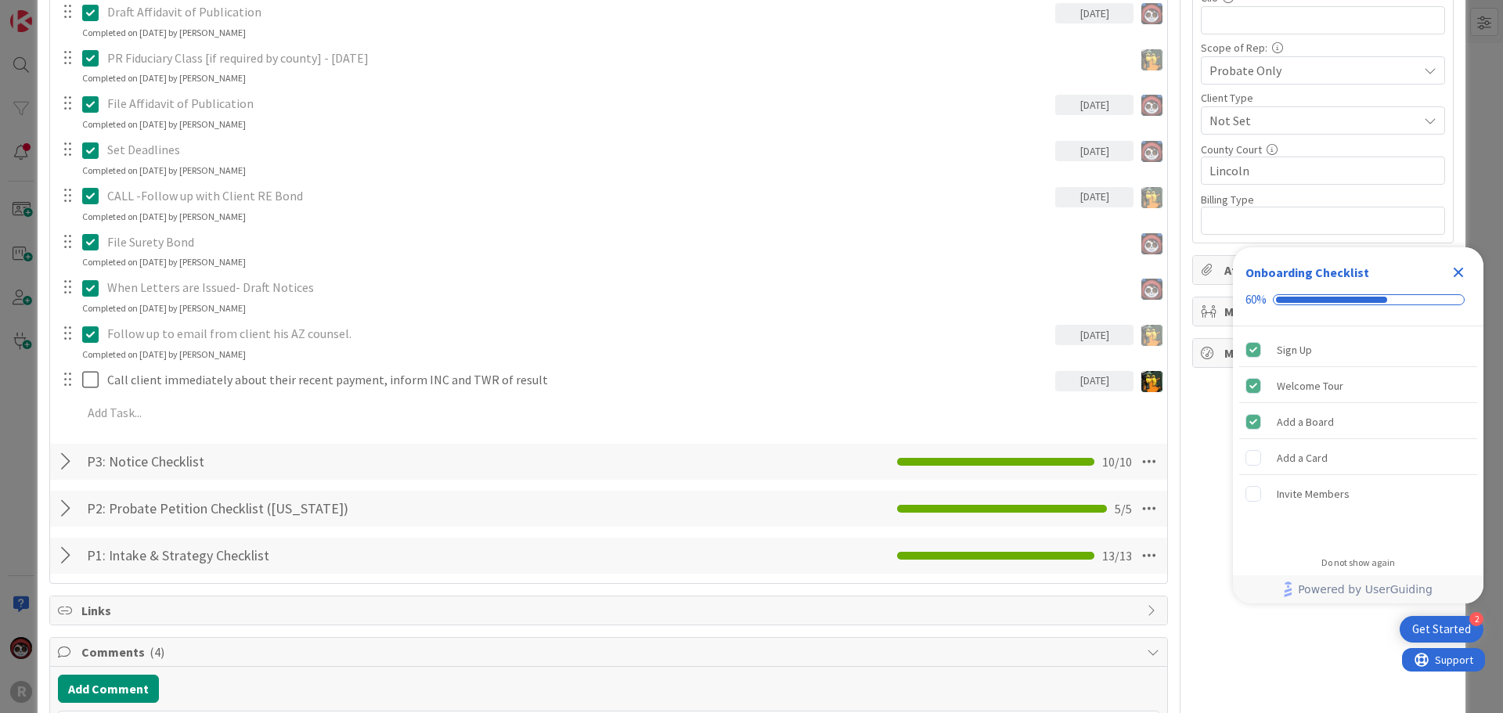
click at [72, 467] on div at bounding box center [68, 462] width 20 height 28
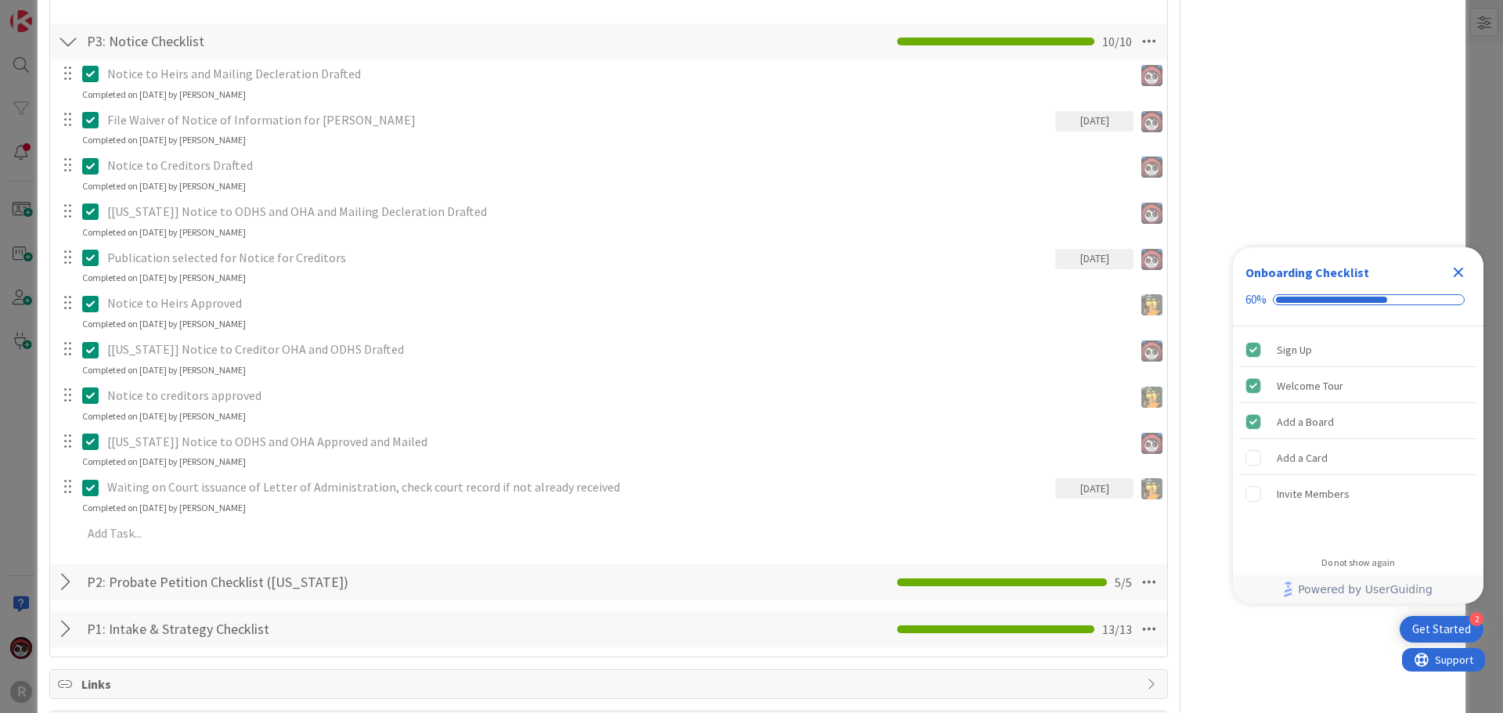
scroll to position [1331, 0]
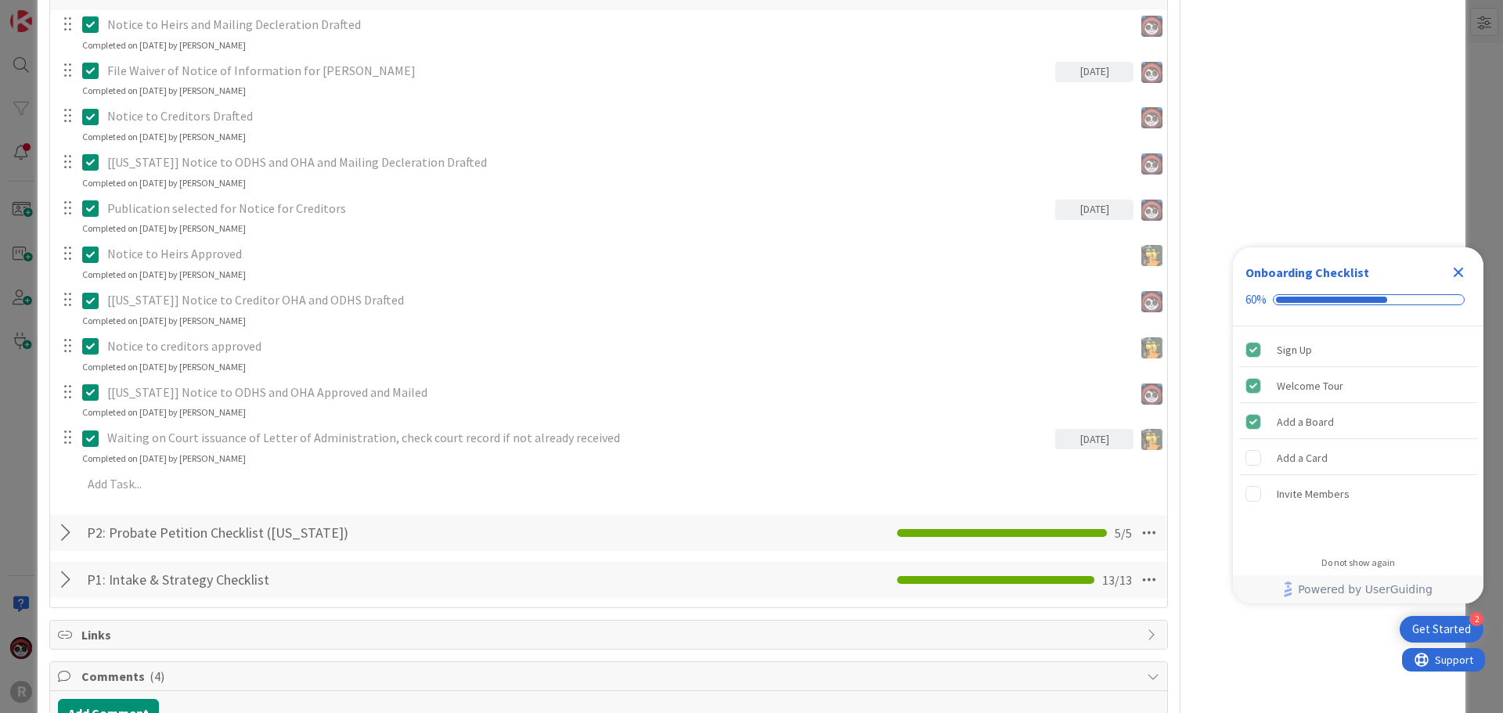
click at [67, 535] on div at bounding box center [68, 533] width 20 height 28
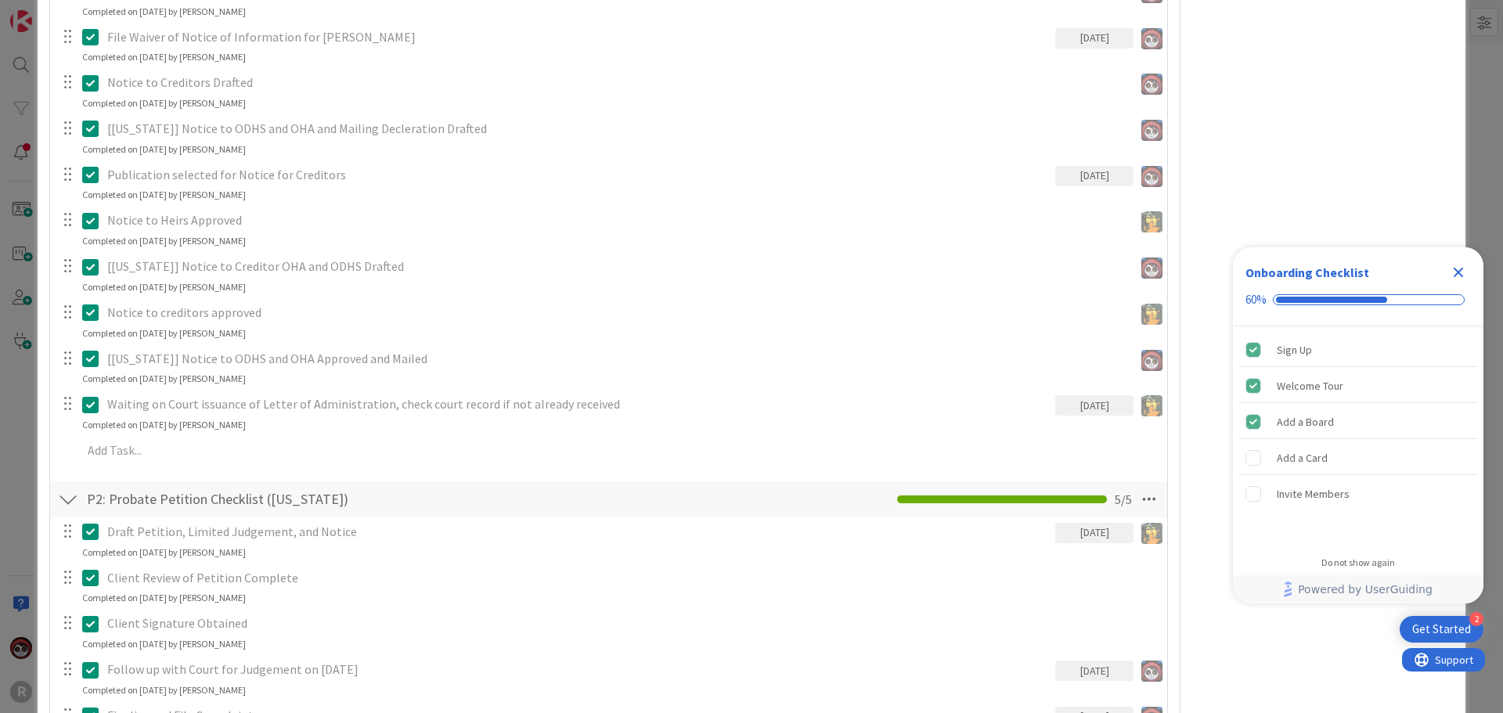
scroll to position [1722, 0]
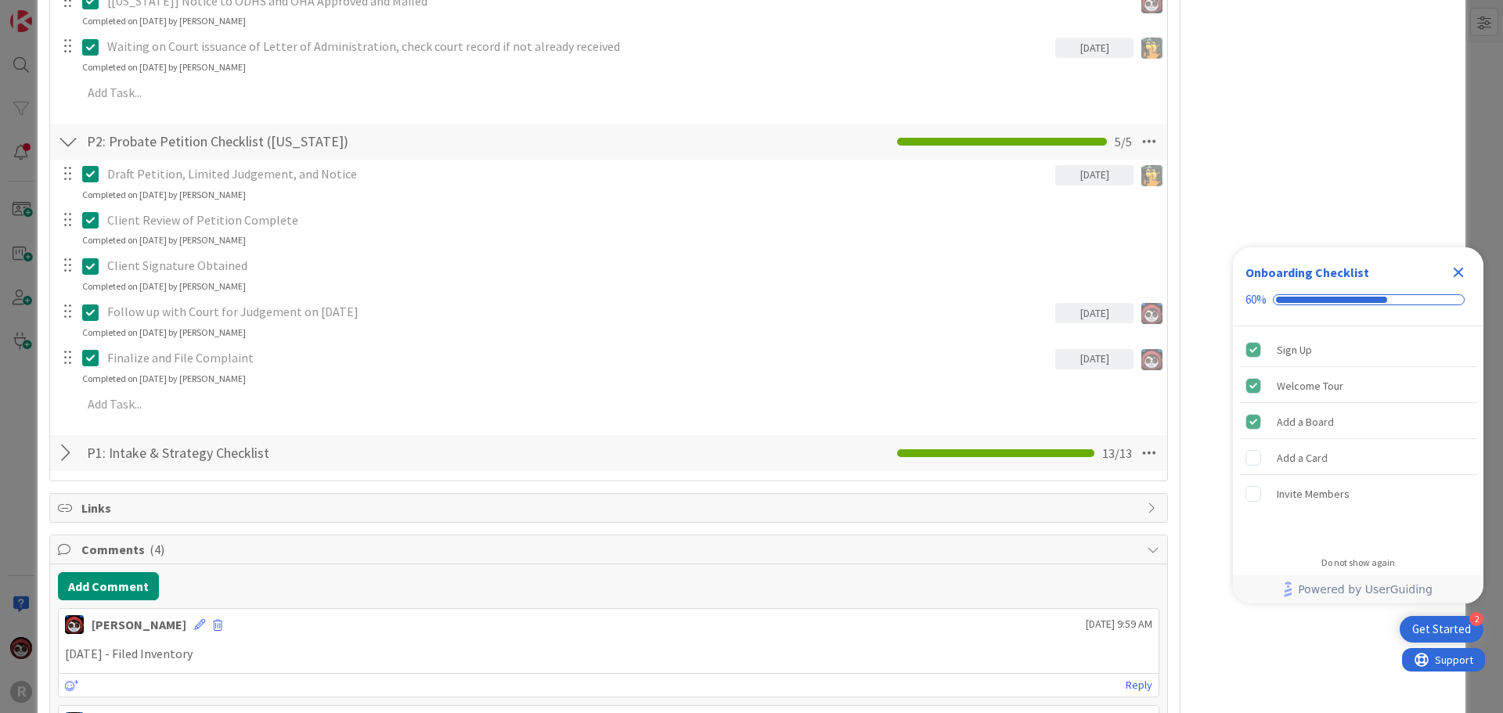
click at [58, 452] on div at bounding box center [68, 453] width 20 height 28
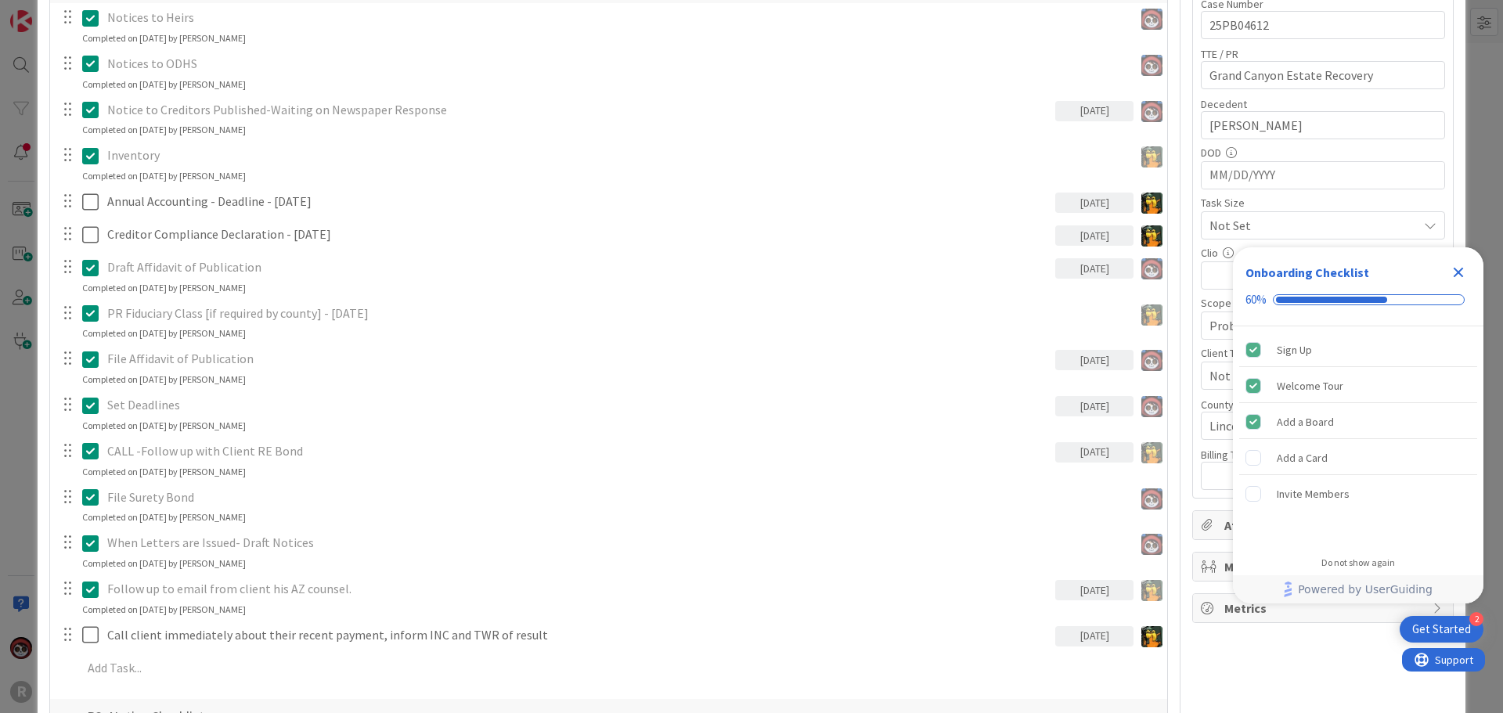
scroll to position [626, 0]
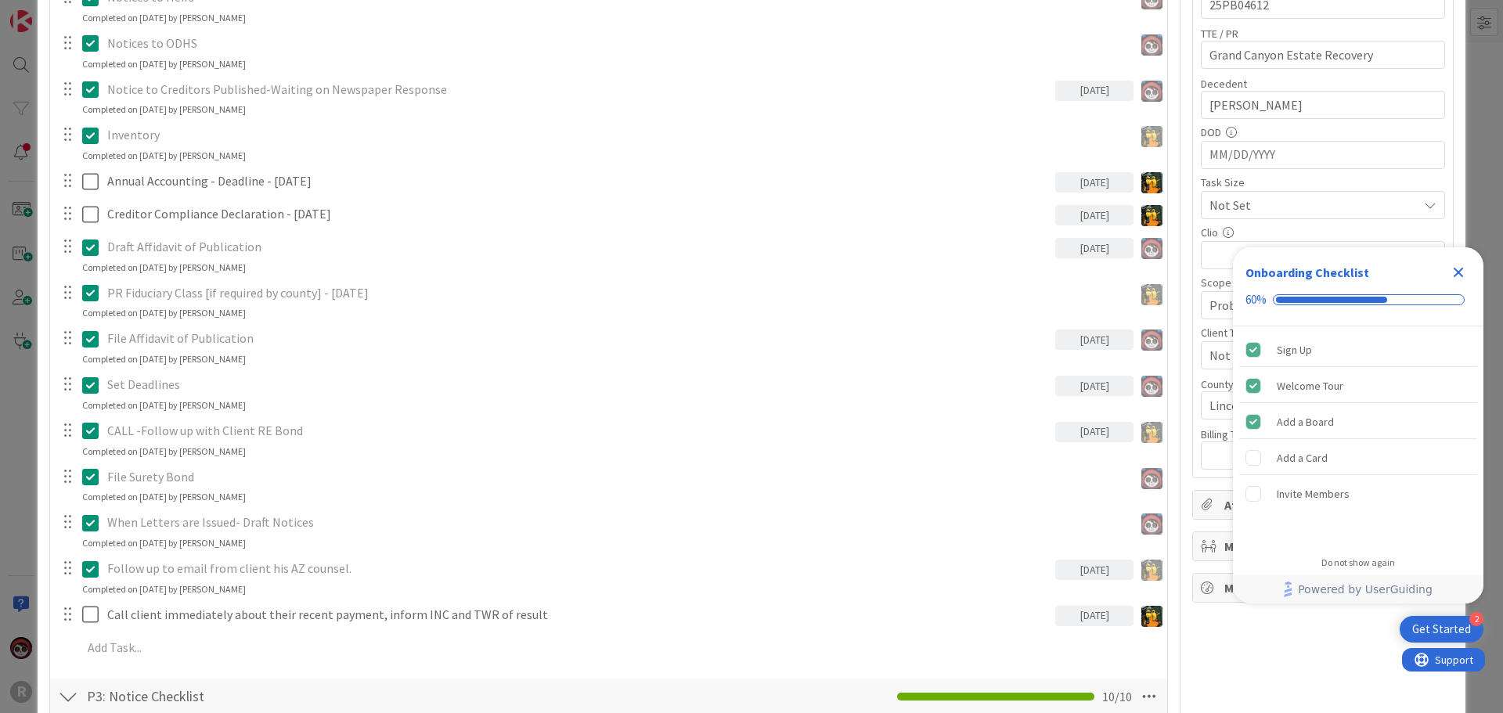
type textarea "x"
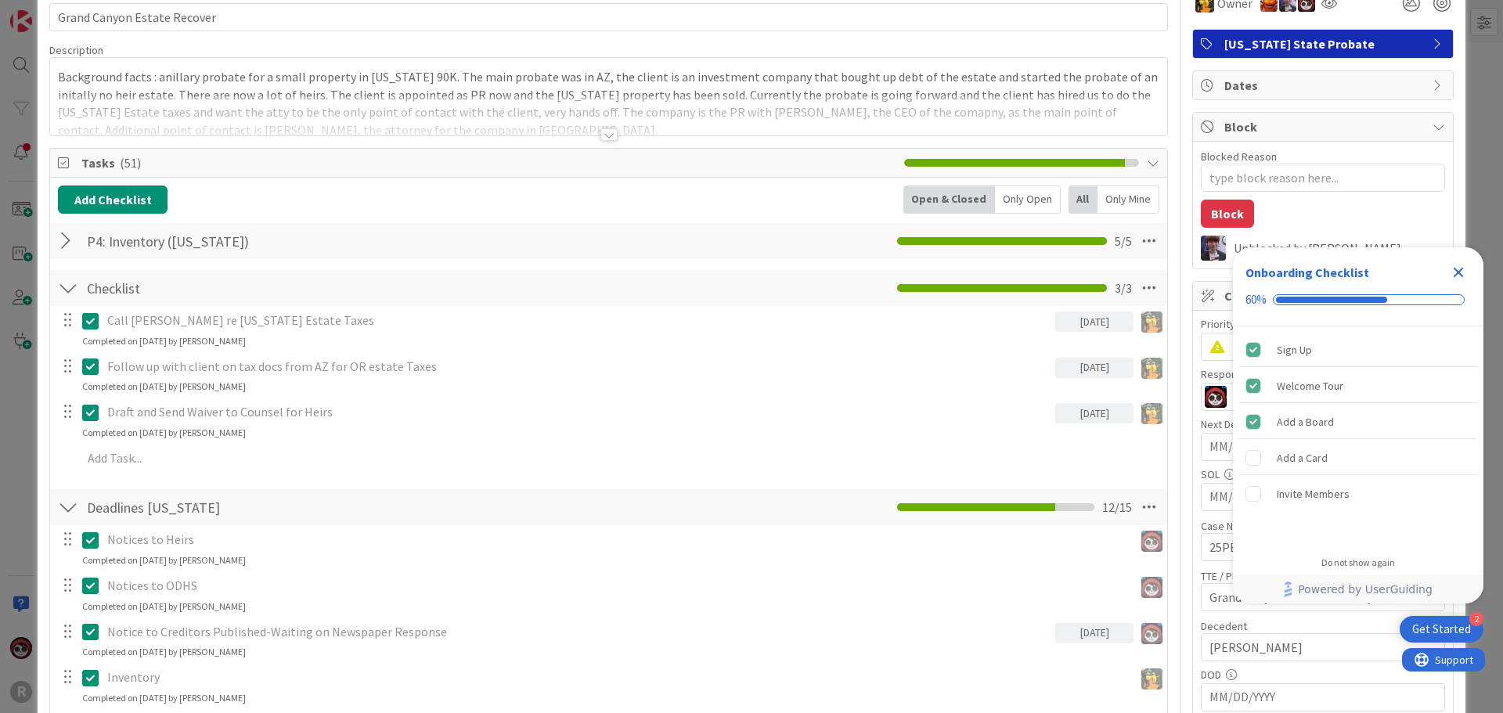
scroll to position [78, 0]
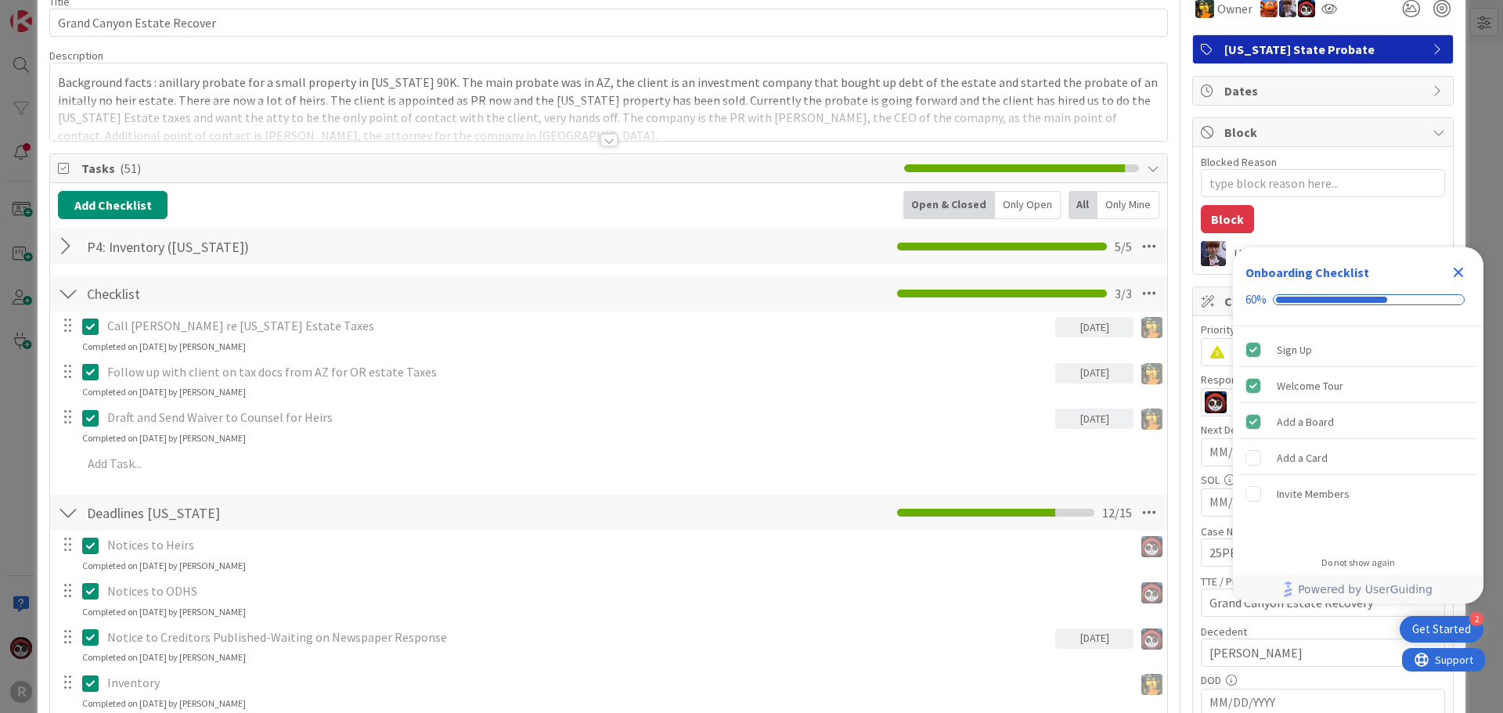
click at [62, 241] on div at bounding box center [68, 247] width 20 height 28
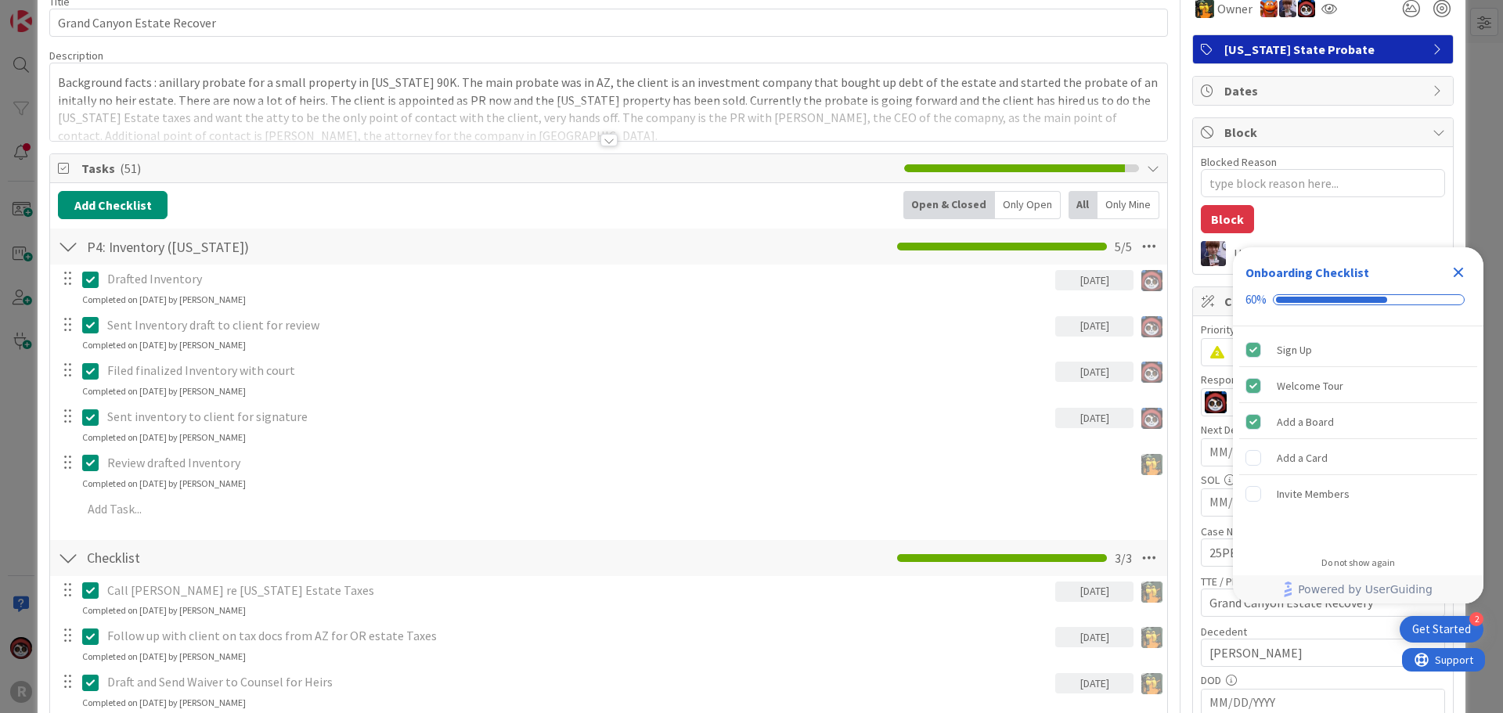
scroll to position [0, 0]
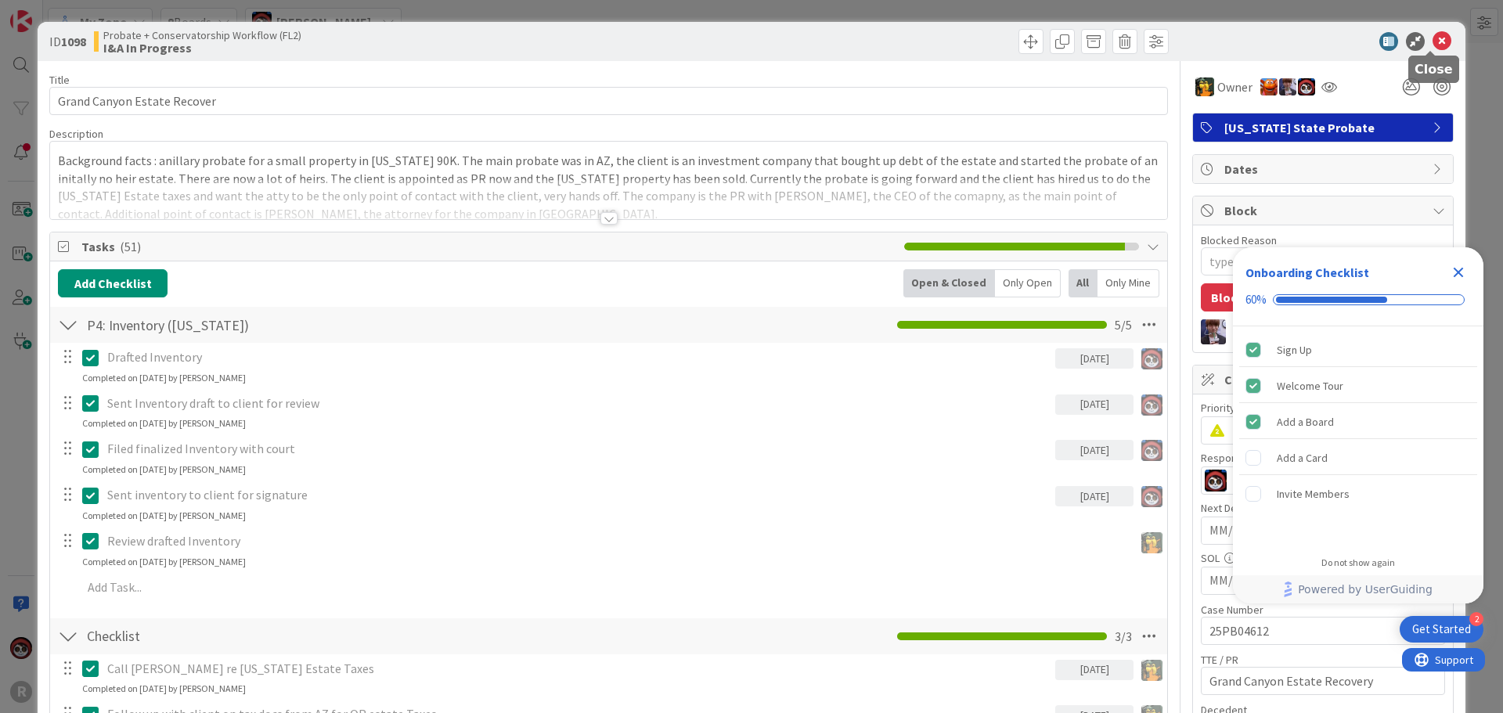
click at [1433, 44] on icon at bounding box center [1442, 41] width 19 height 19
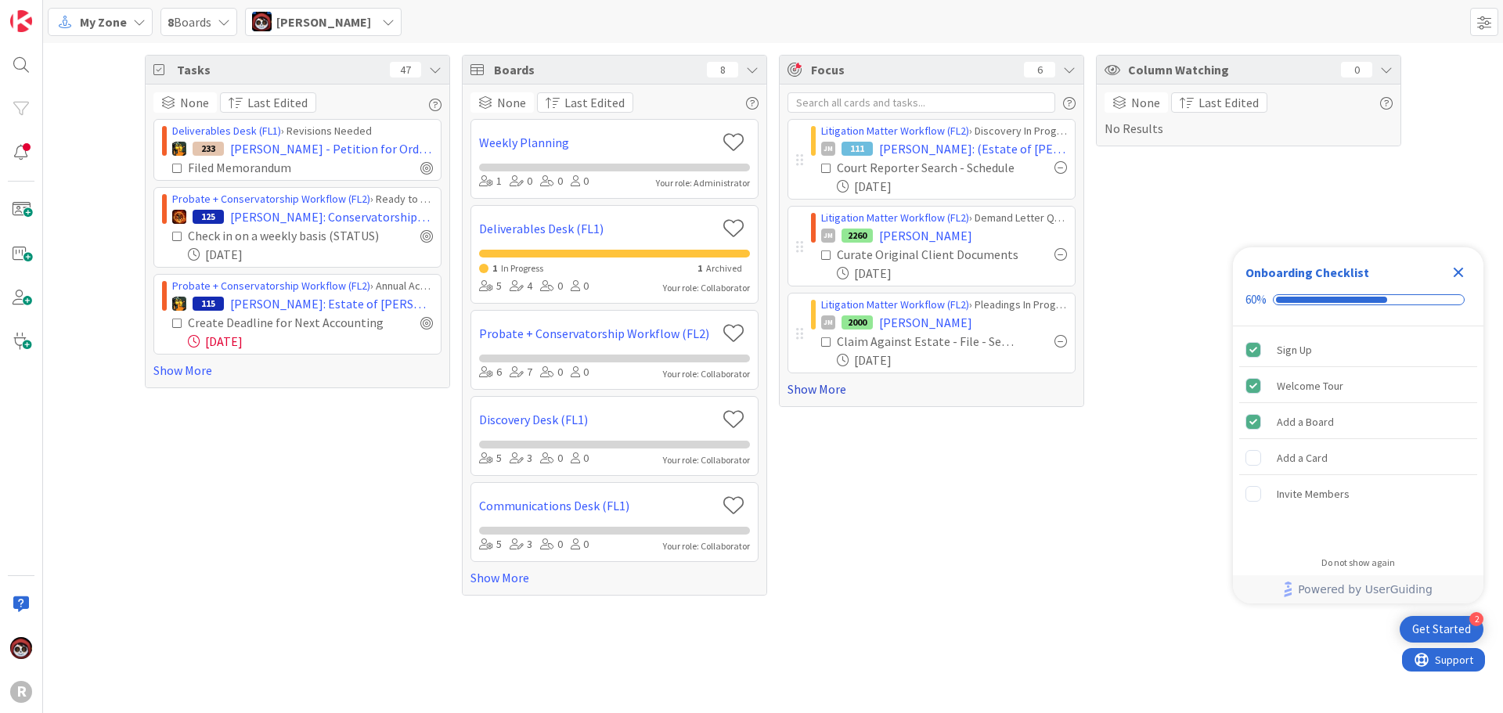
click at [814, 390] on link "Show More" at bounding box center [932, 389] width 288 height 19
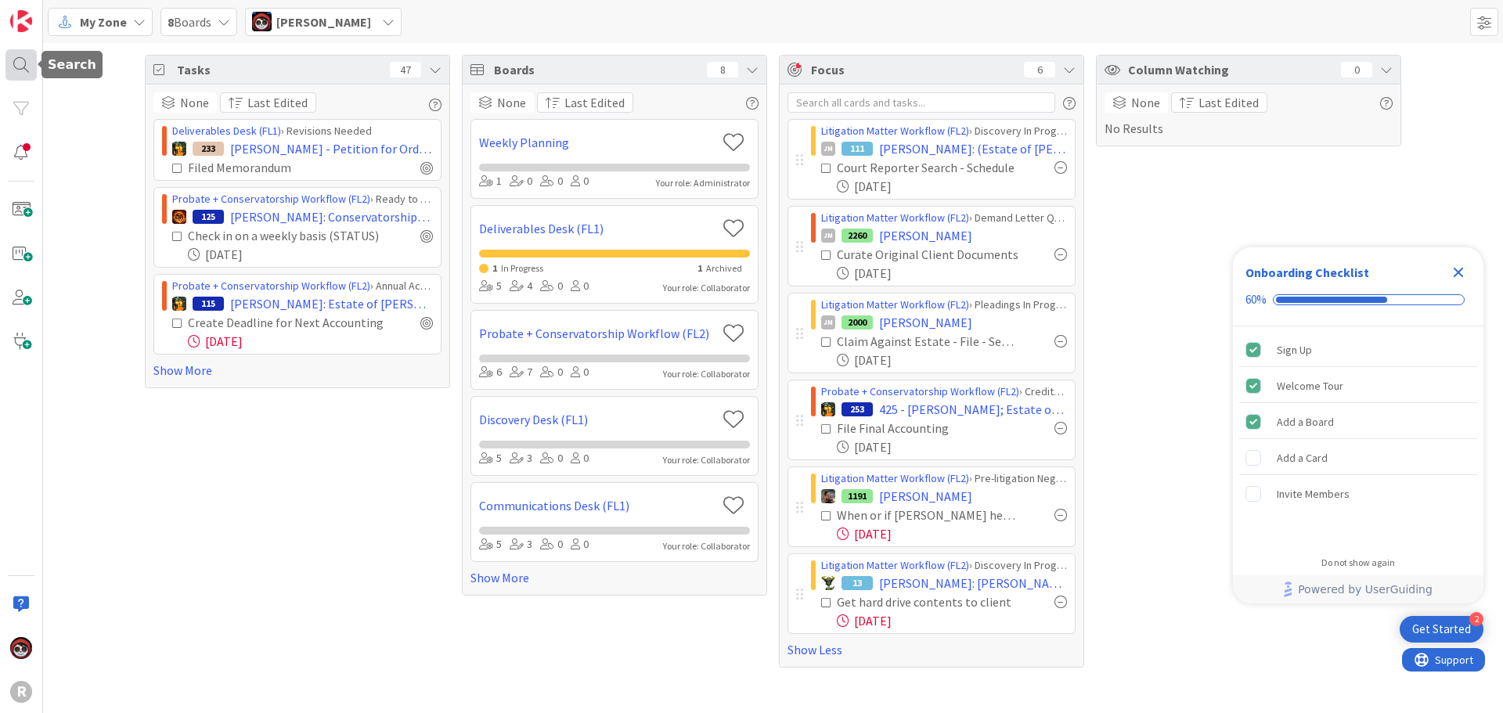
click at [23, 66] on div at bounding box center [20, 64] width 31 height 31
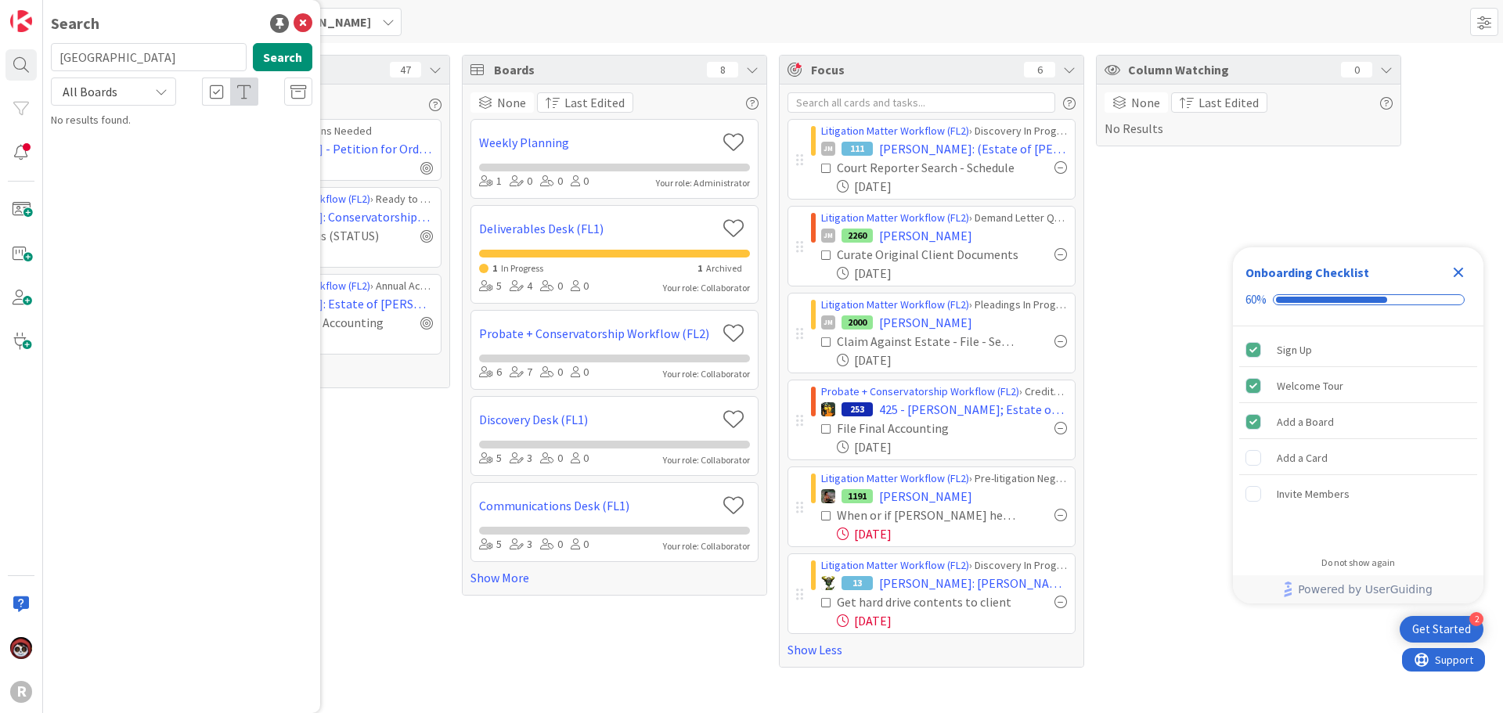
click at [148, 63] on input "grand canyon" at bounding box center [149, 57] width 196 height 28
type input "g"
